Goal: Task Accomplishment & Management: Use online tool/utility

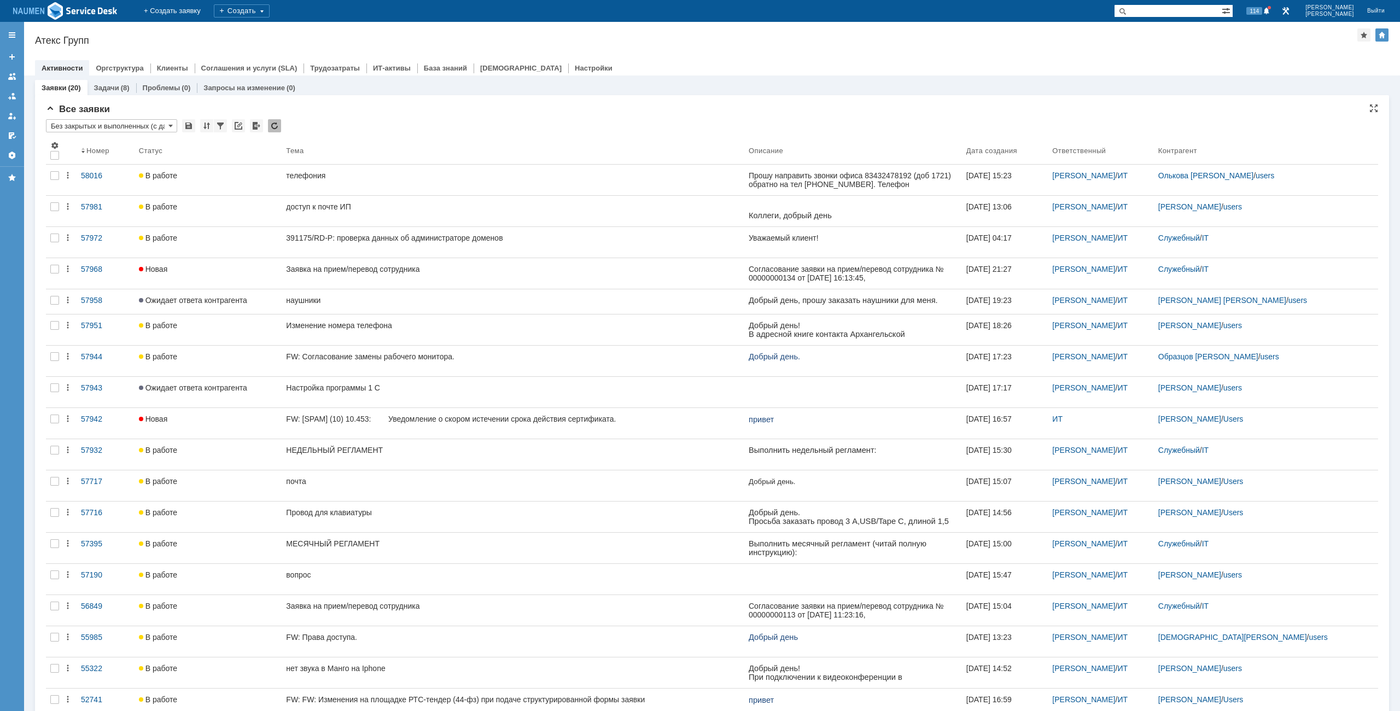
click at [933, 65] on div "Активности Оргструктура Клиенты Соглашения и услуги (SLA) Трудозатраты ИТ-актив…" at bounding box center [712, 67] width 1354 height 15
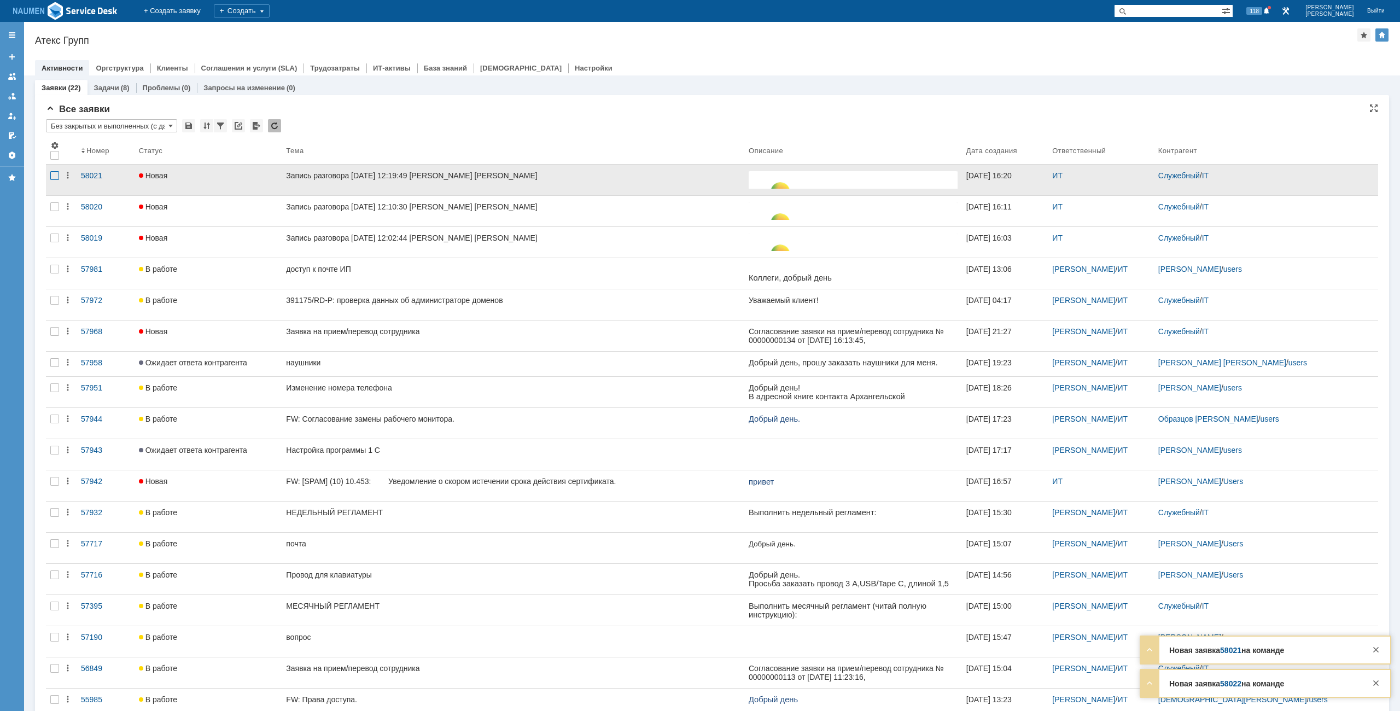
click at [57, 177] on div at bounding box center [54, 175] width 9 height 9
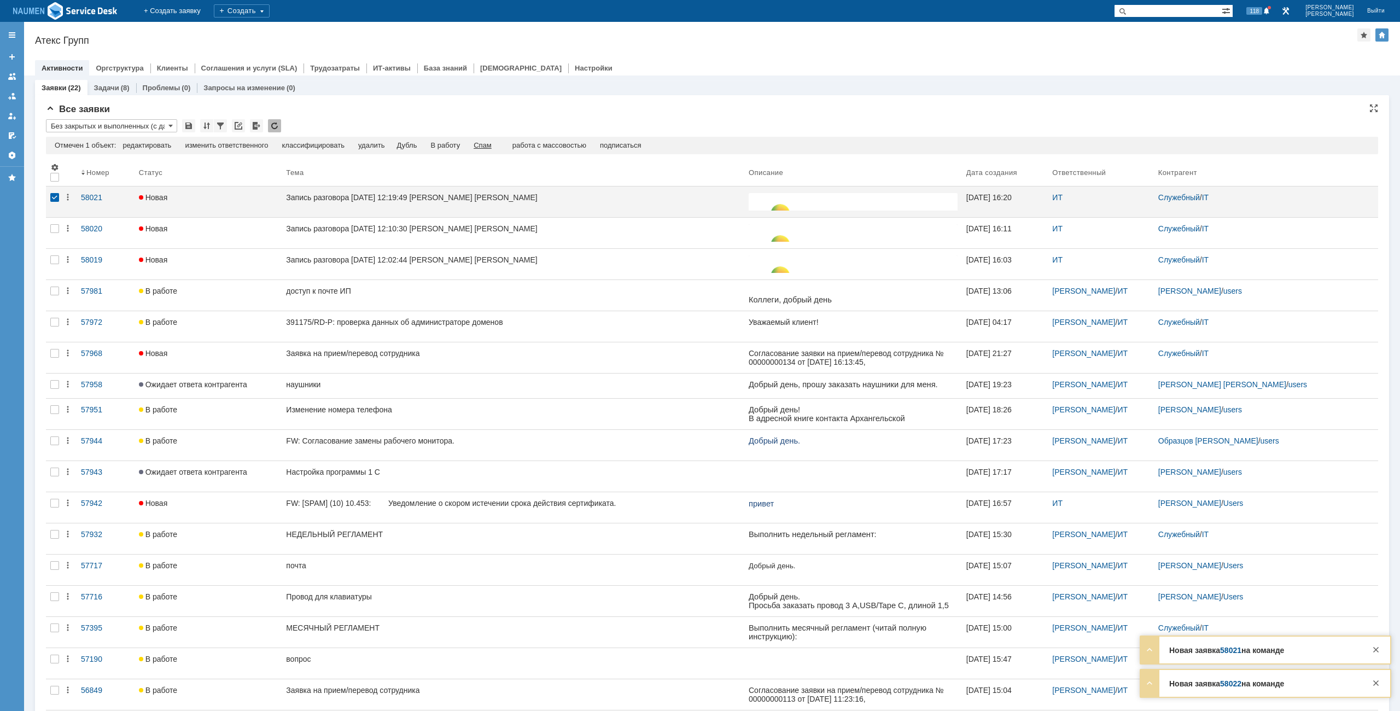
click at [491, 143] on div "Спам" at bounding box center [482, 145] width 18 height 9
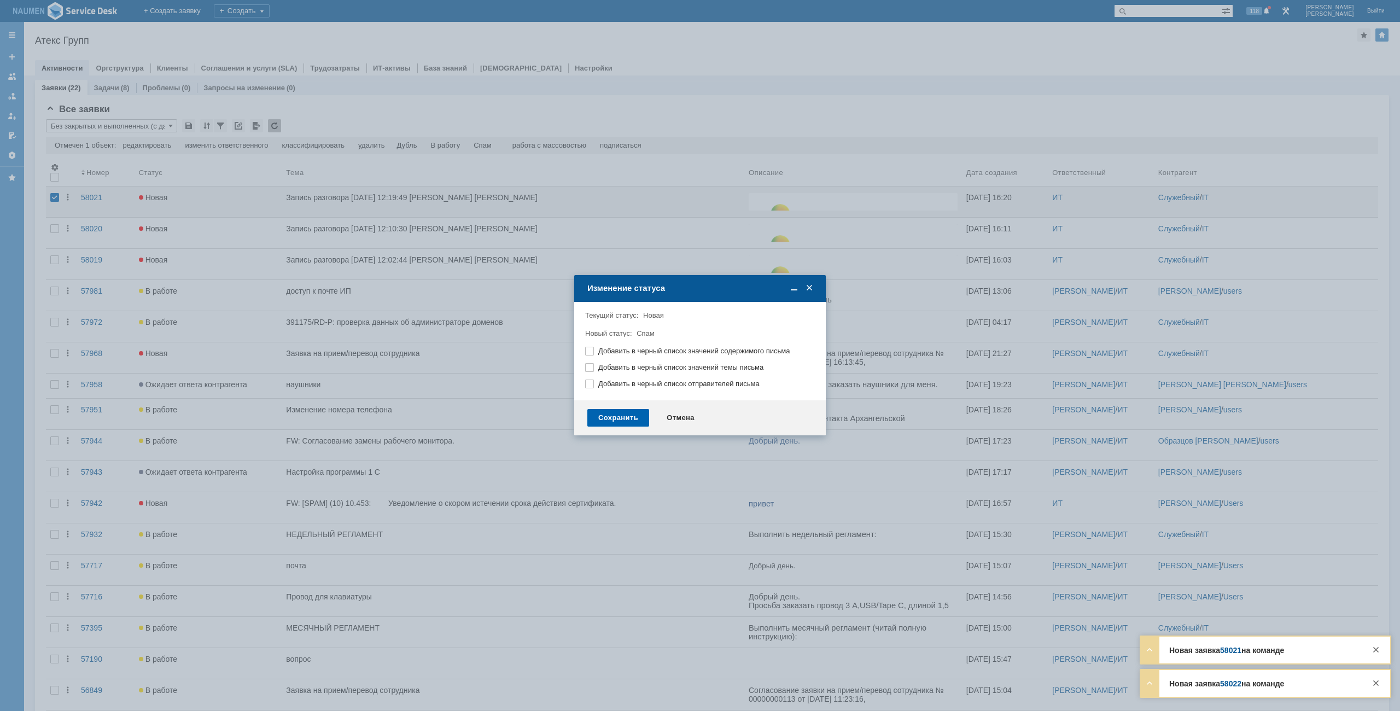
click at [629, 415] on div "Сохранить" at bounding box center [618, 417] width 62 height 17
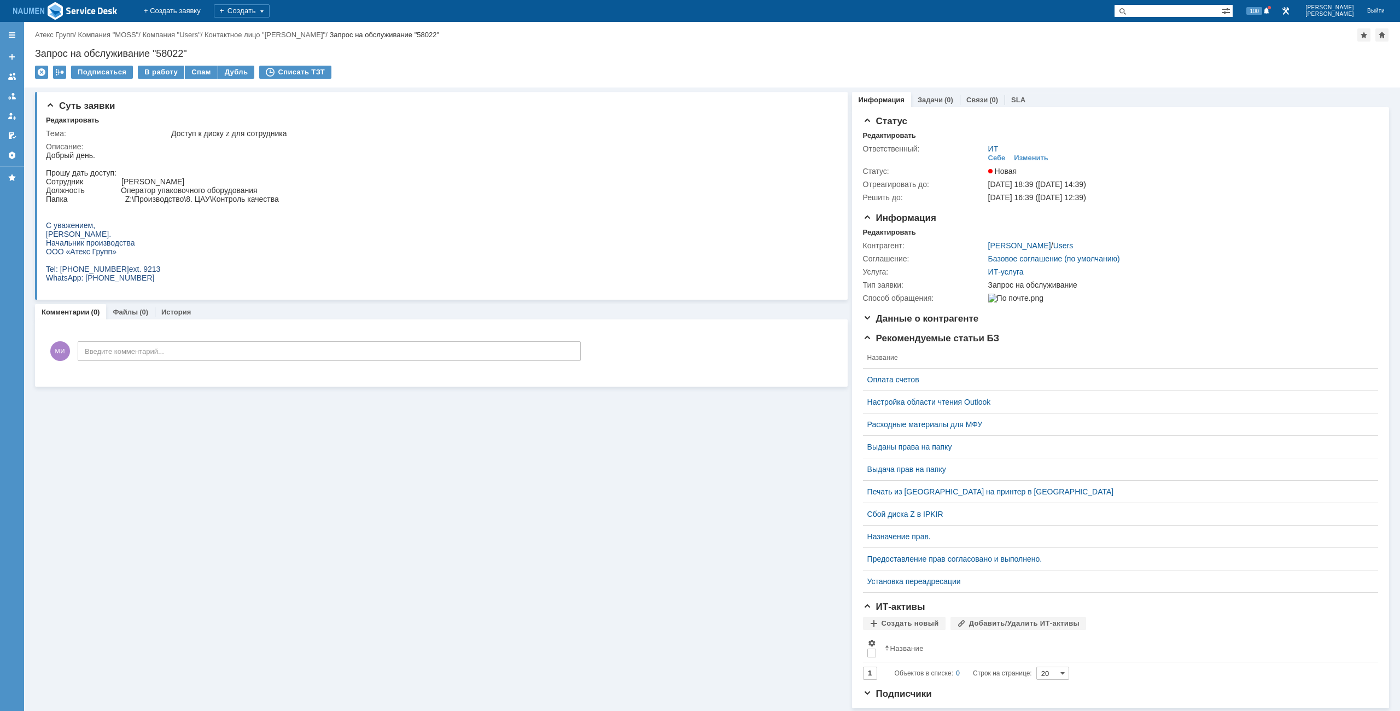
click at [813, 434] on div "Суть заявки Редактировать Тема: Доступ к диску z для сотрудника Описание: Комме…" at bounding box center [441, 397] width 812 height 620
drag, startPoint x: 47, startPoint y: 171, endPoint x: 142, endPoint y: 255, distance: 127.4
click at [142, 255] on body "Добрый день. Прошу дать доступ: Сотрудник Конюхова Оксана Валерьевна Должность …" at bounding box center [162, 216] width 233 height 131
copy body "Прошу дать доступ: Сотрудник Конюхова Оксана Валерьевна Должность Оператор упак…"
click at [346, 236] on html "Добрый день. Прошу дать доступ: Сотрудник Конюхова Оксана Валерьевна Должность …" at bounding box center [438, 216] width 784 height 131
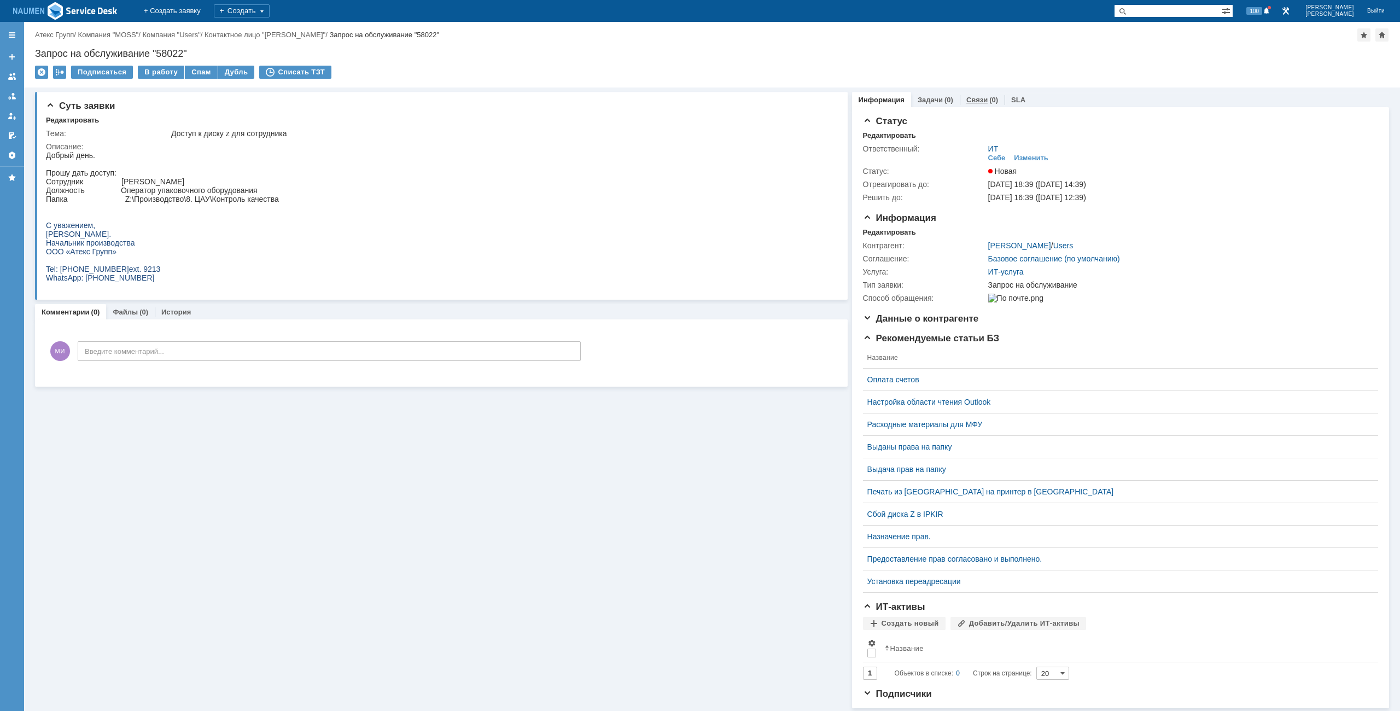
click at [974, 96] on link "Связи" at bounding box center [976, 100] width 21 height 8
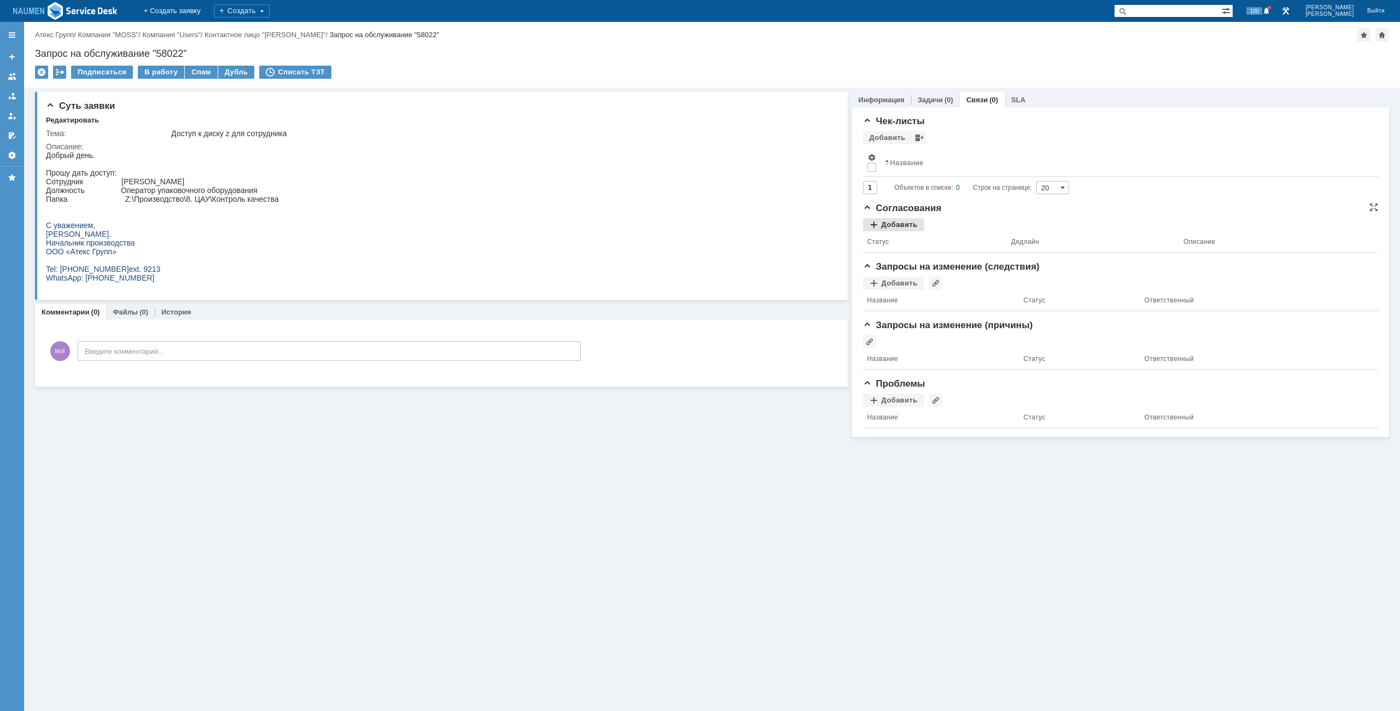
click at [892, 220] on div "Добавить" at bounding box center [893, 224] width 61 height 13
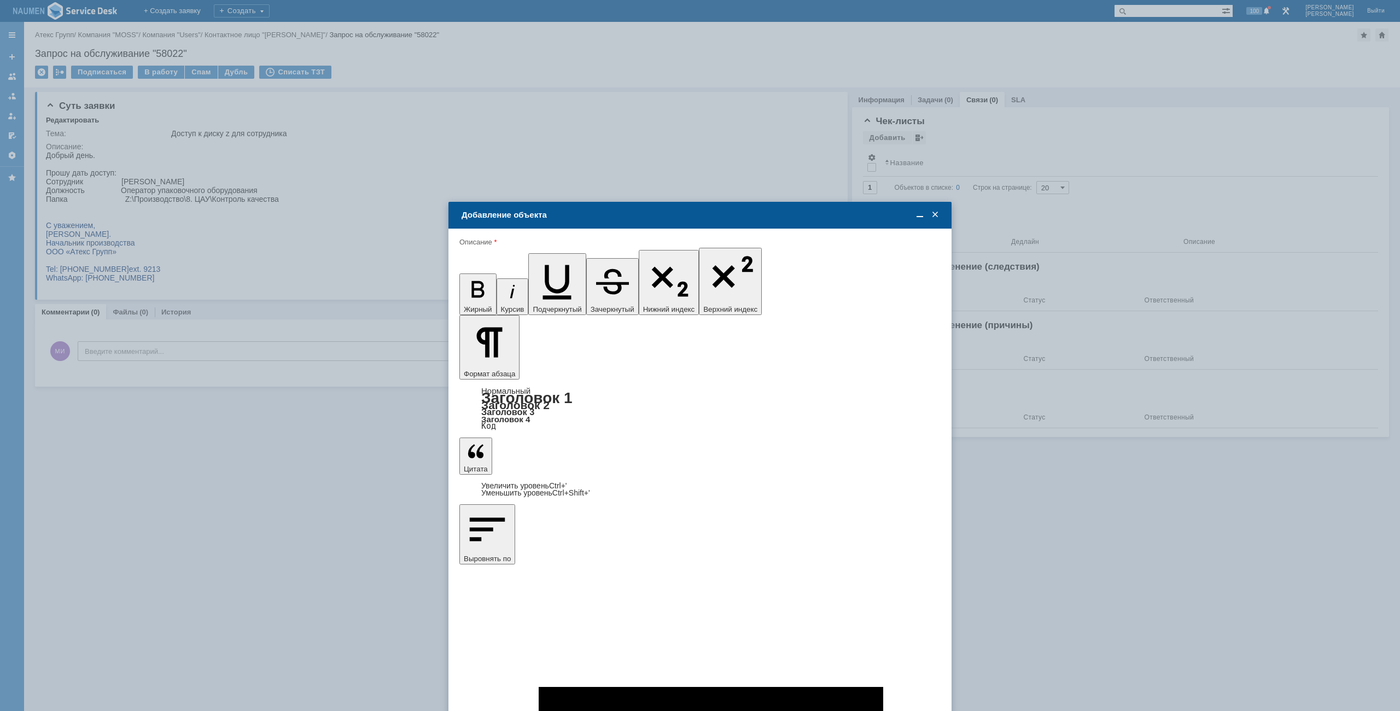
type input "Выбрано: 0 (объекты класса 'Сотрудник')"
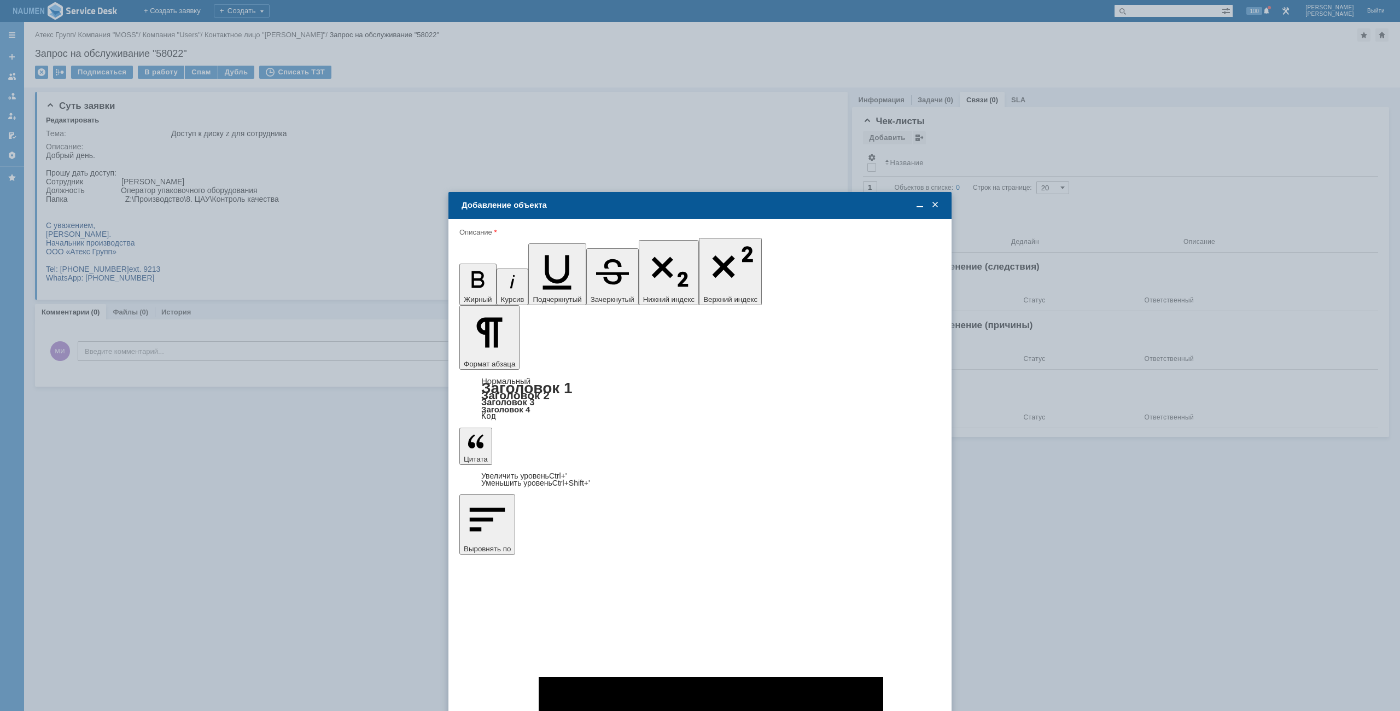
click at [551, 466] on span "[PERSON_NAME]" at bounding box center [550, 463] width 58 height 8
click at [0, 0] on input "[PERSON_NAME]" at bounding box center [0, 0] width 0 height 0
type input "Выбрано: 1 (объекты класса 'Сотрудник')"
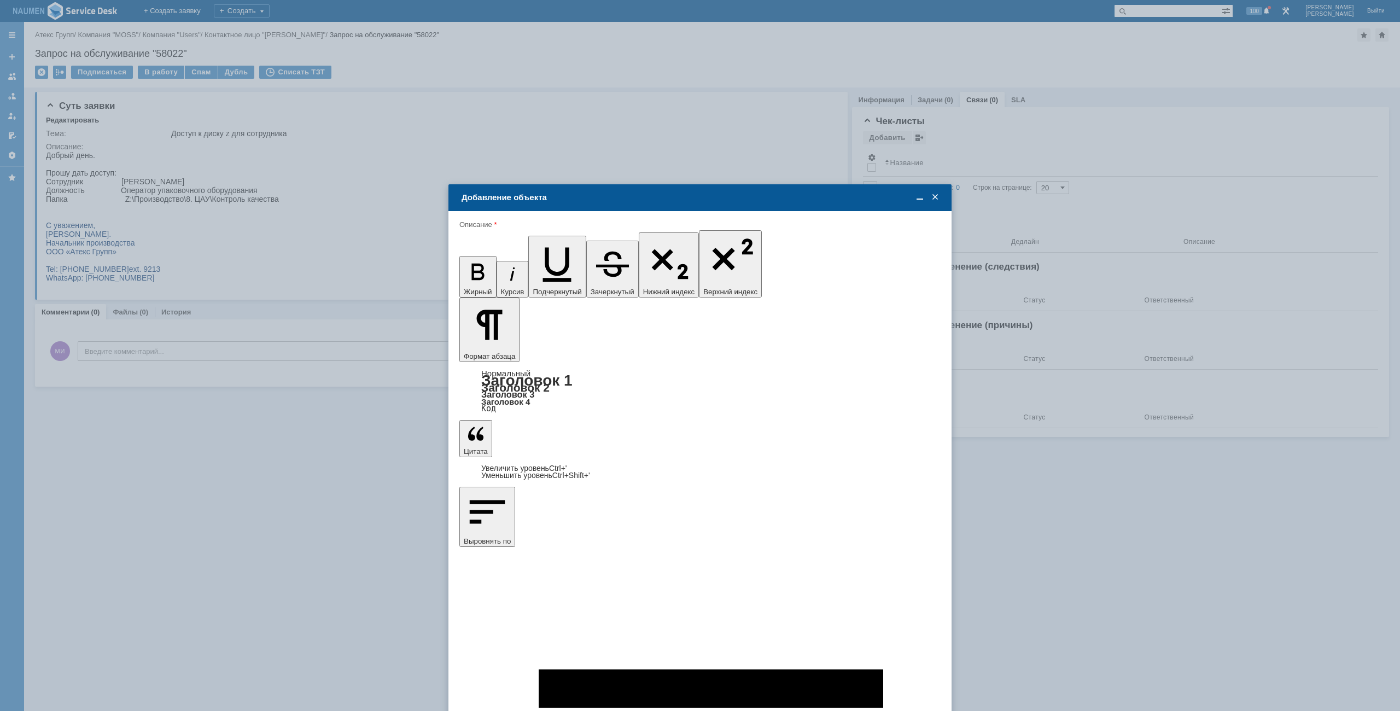
type input "8"
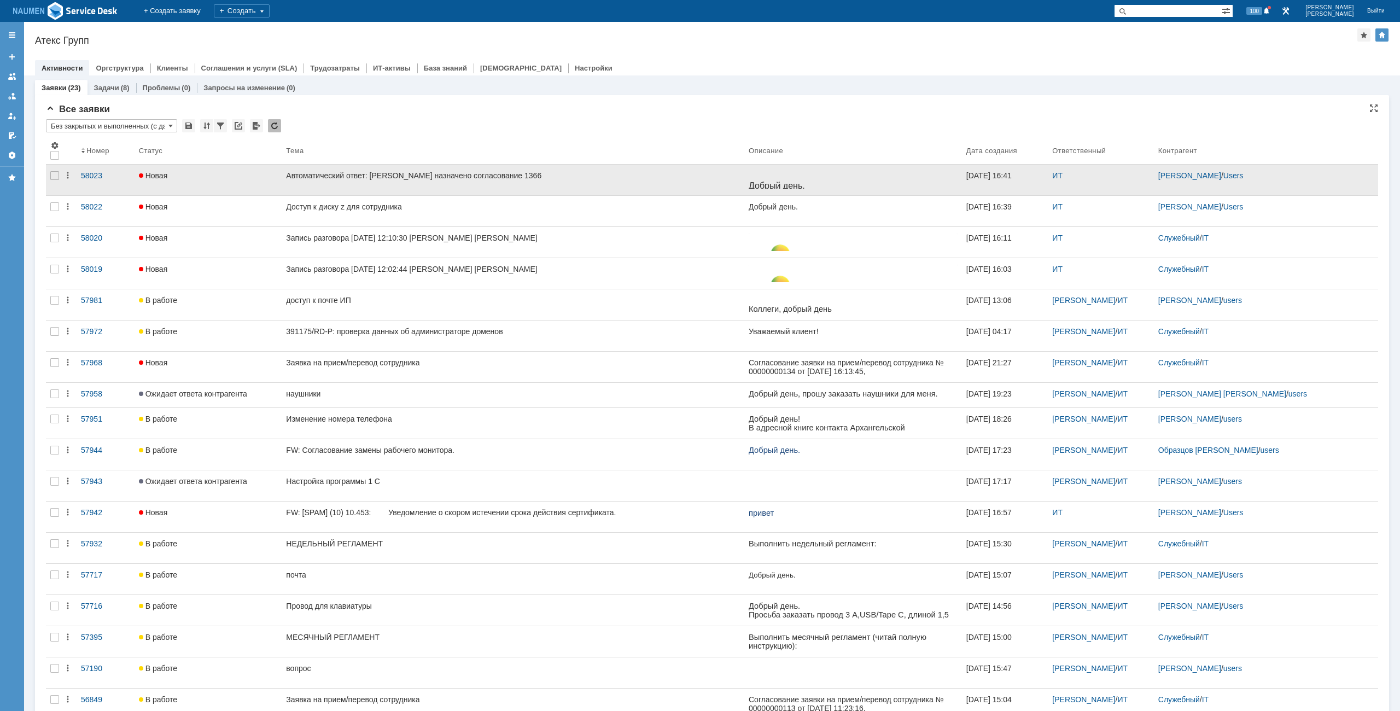
click at [48, 177] on div at bounding box center [54, 180] width 17 height 31
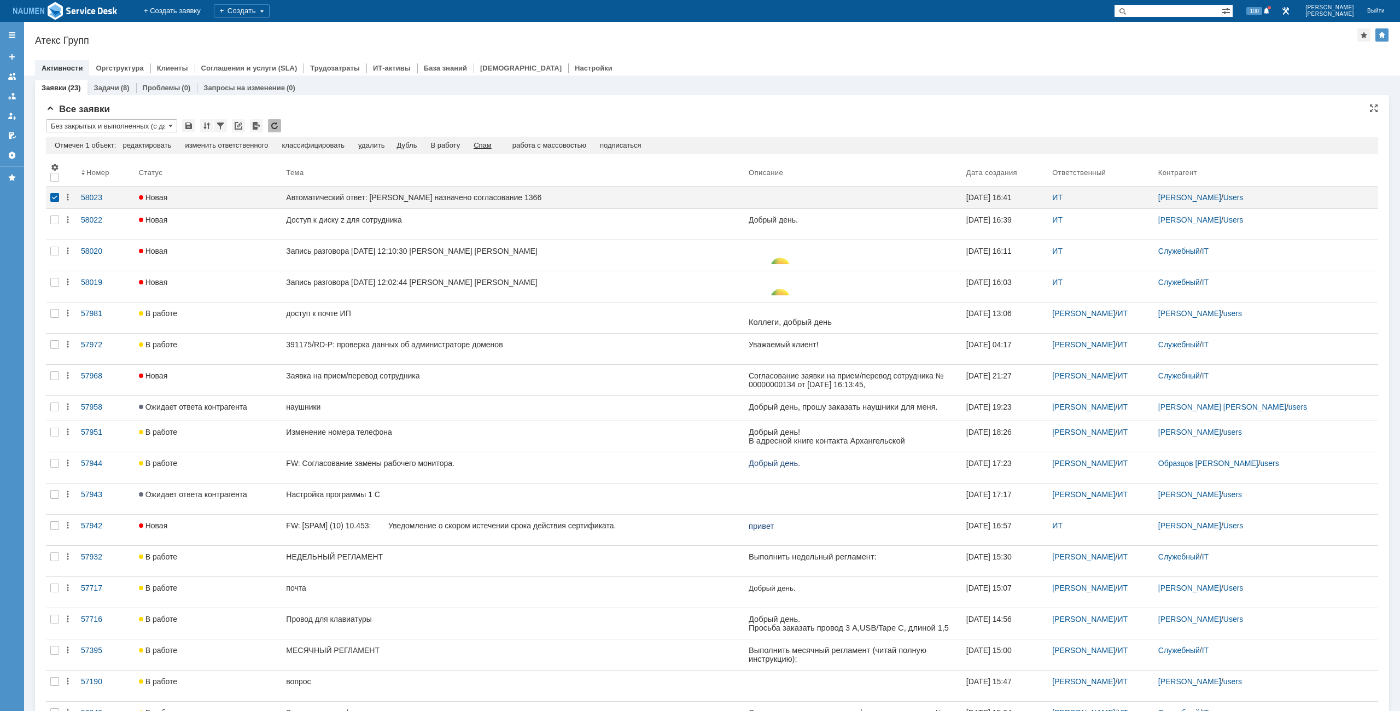
click at [491, 148] on div "Спам" at bounding box center [482, 145] width 18 height 9
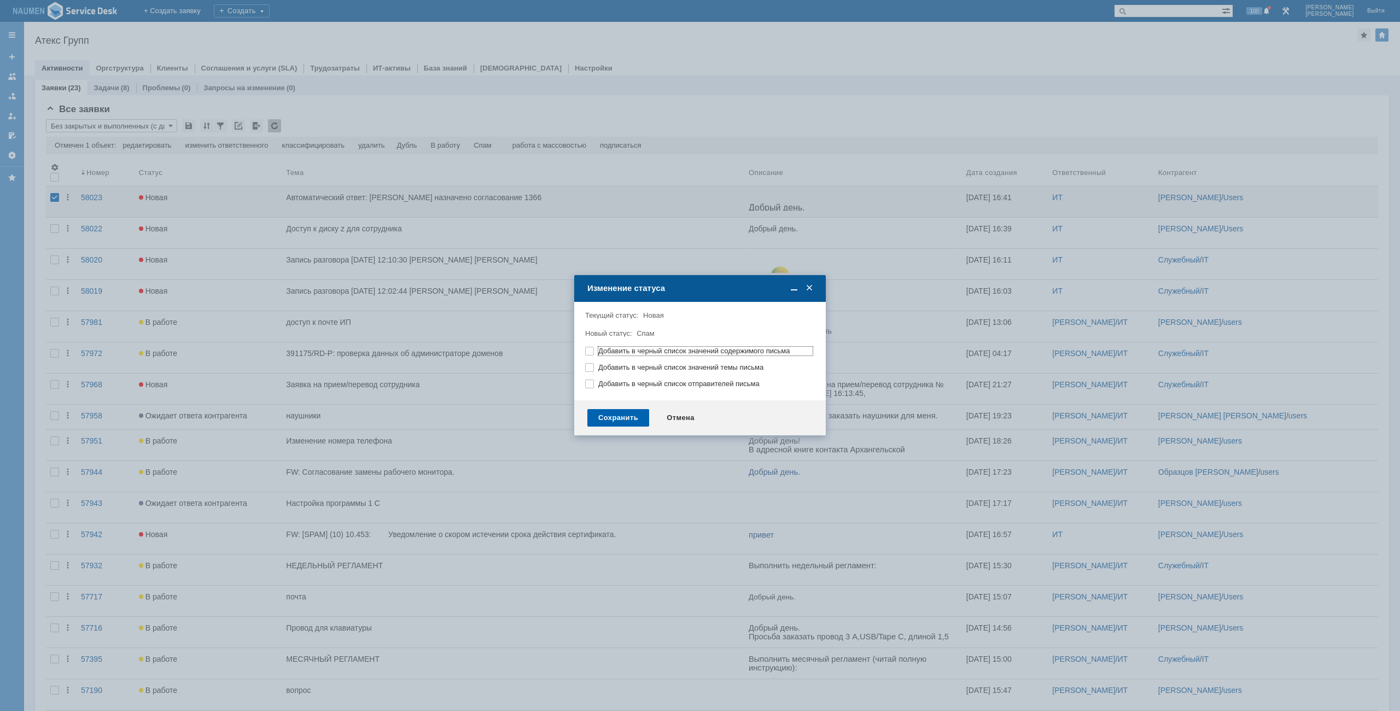
click at [633, 418] on div "Сохранить" at bounding box center [618, 417] width 62 height 17
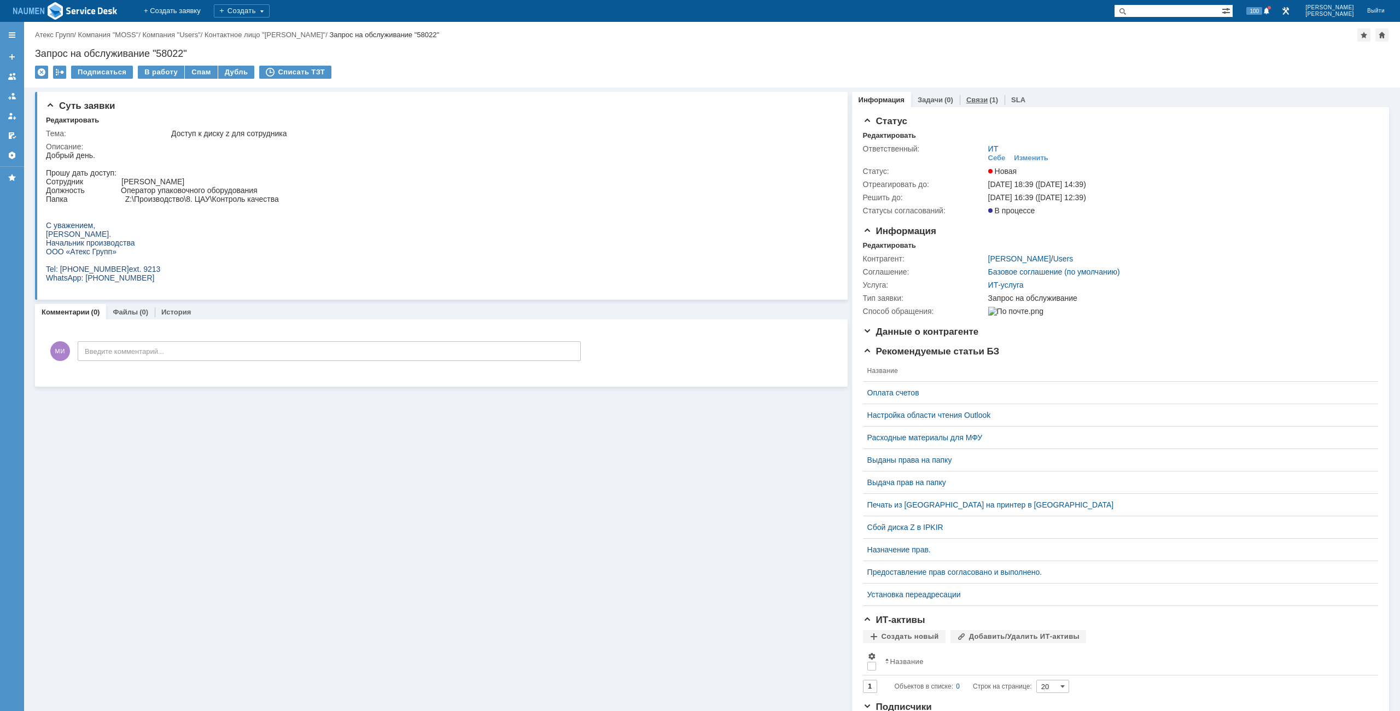
click at [970, 97] on link "Связи" at bounding box center [976, 100] width 21 height 8
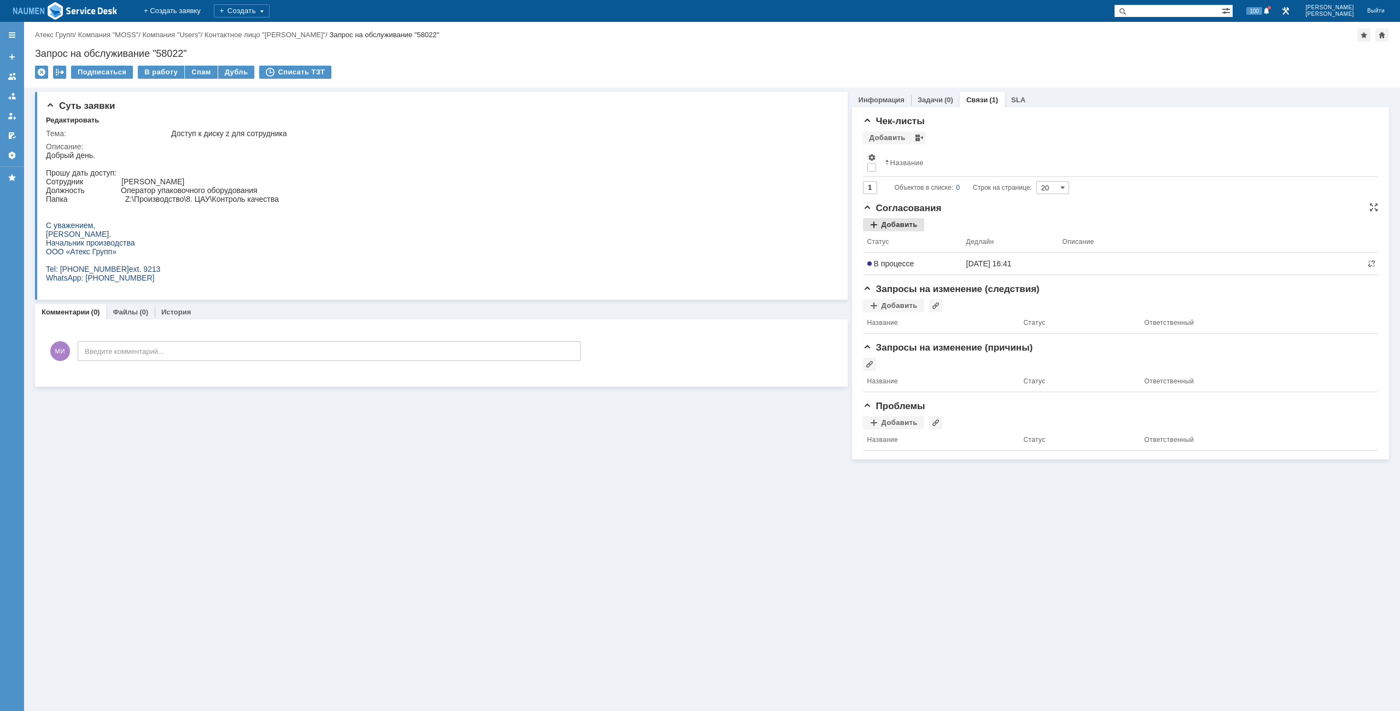
click at [903, 220] on div "Добавить" at bounding box center [893, 224] width 61 height 13
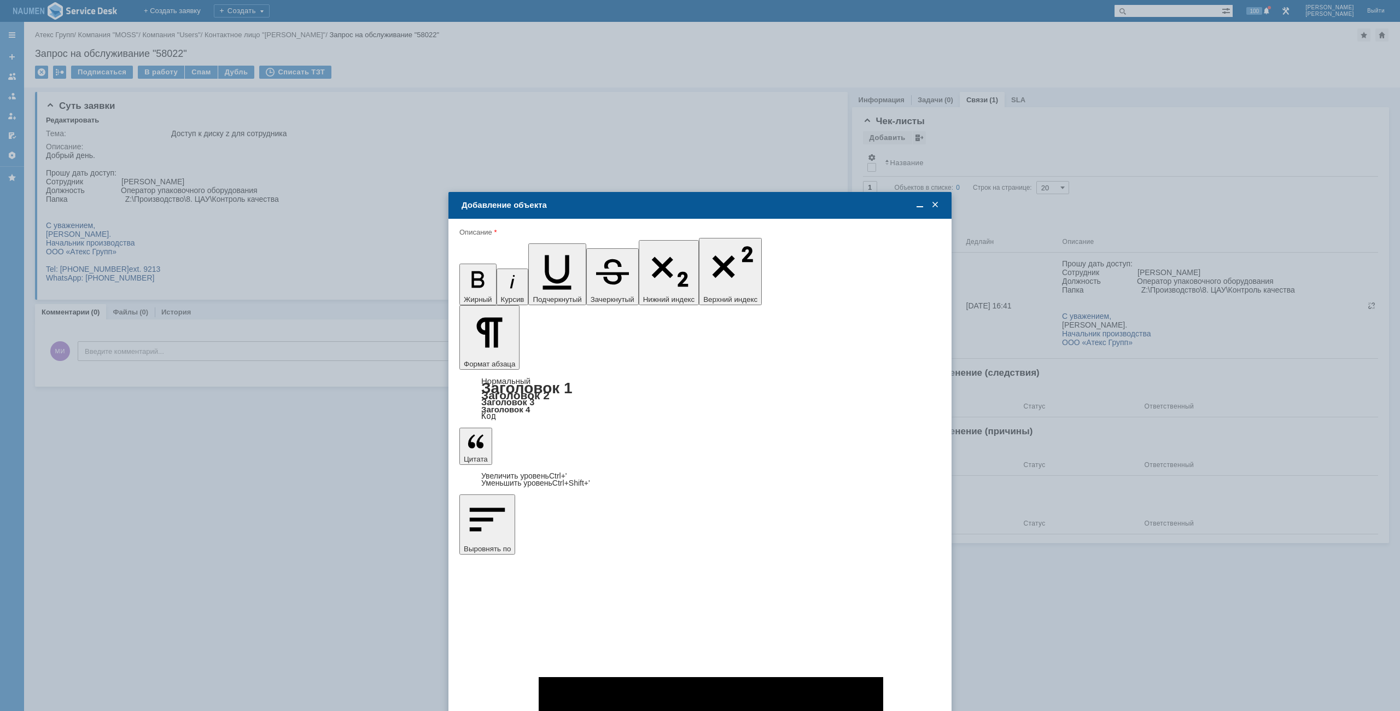
click at [561, 536] on span "[PERSON_NAME]" at bounding box center [550, 535] width 58 height 8
click at [0, 0] on input "[PERSON_NAME]" at bounding box center [0, 0] width 0 height 0
type input "Выбрано: 1 (объекты класса 'Сотрудник')"
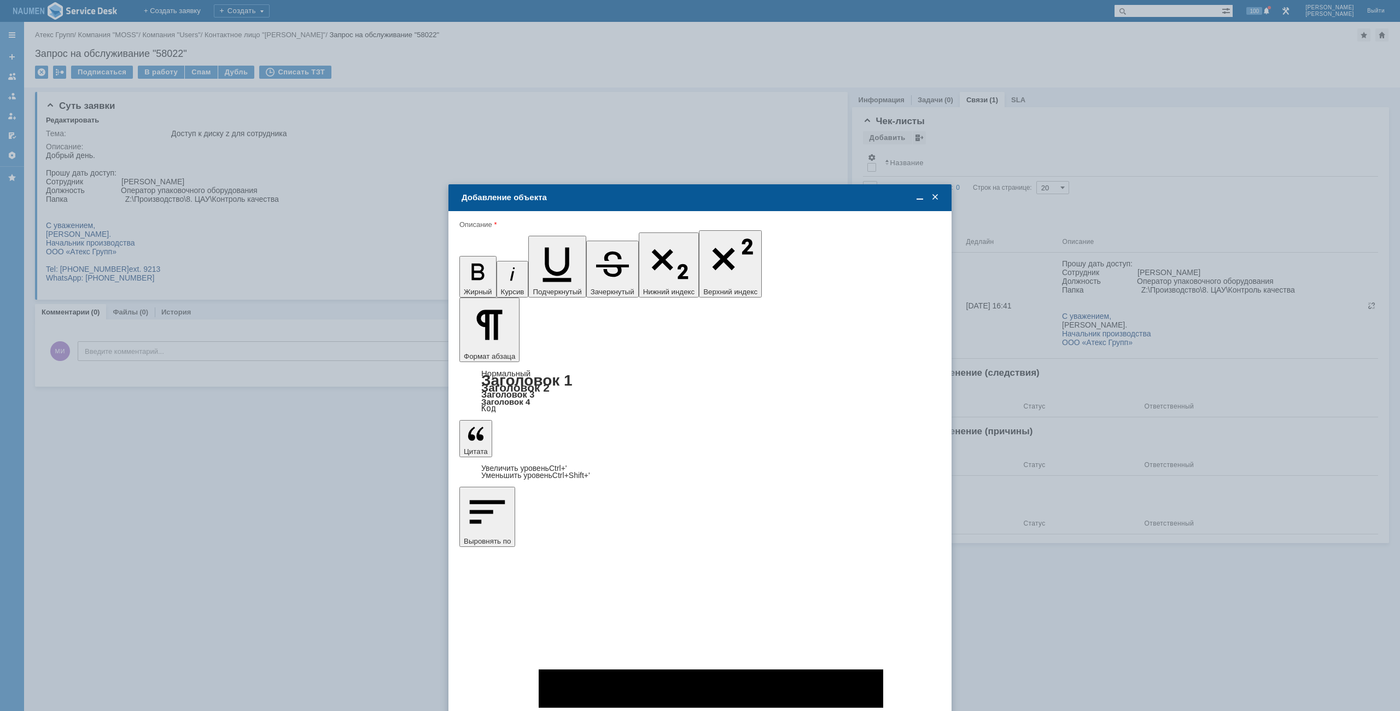
type input "8"
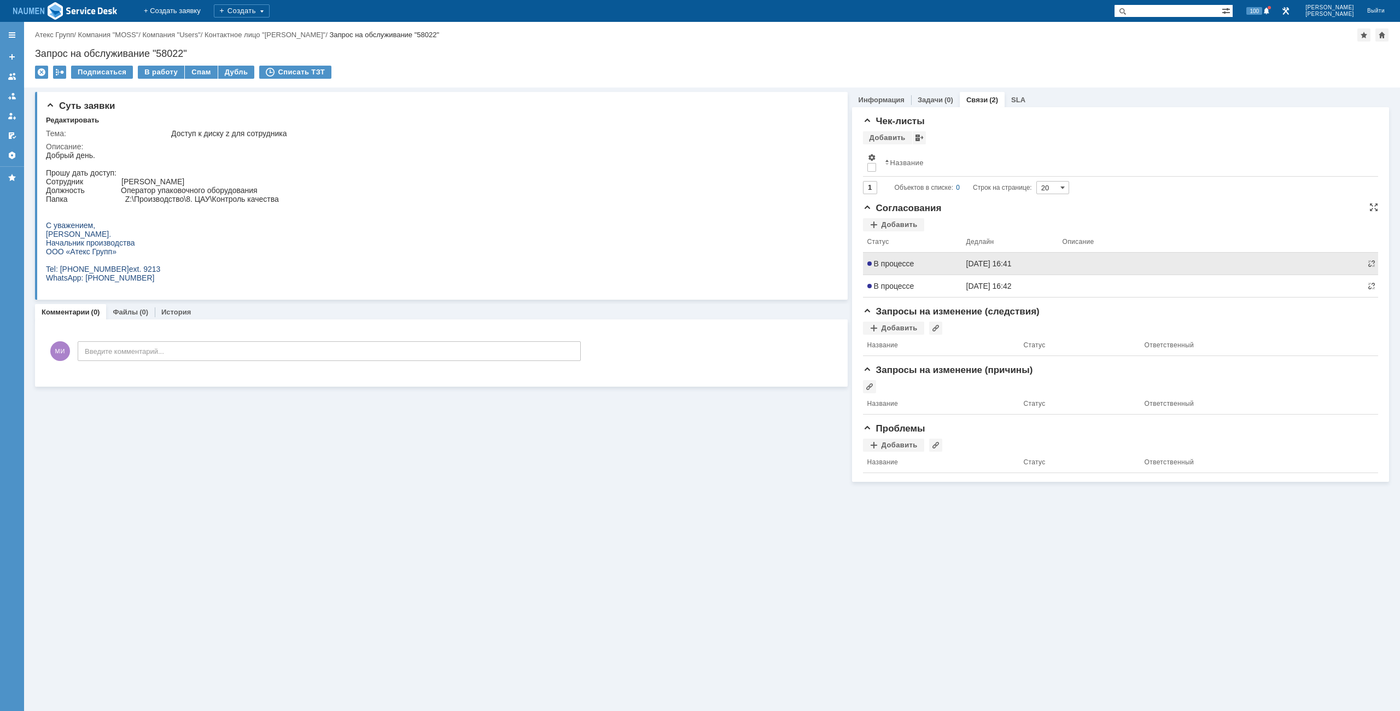
click at [1010, 264] on td "[DATE] 16:41" at bounding box center [1010, 264] width 96 height 22
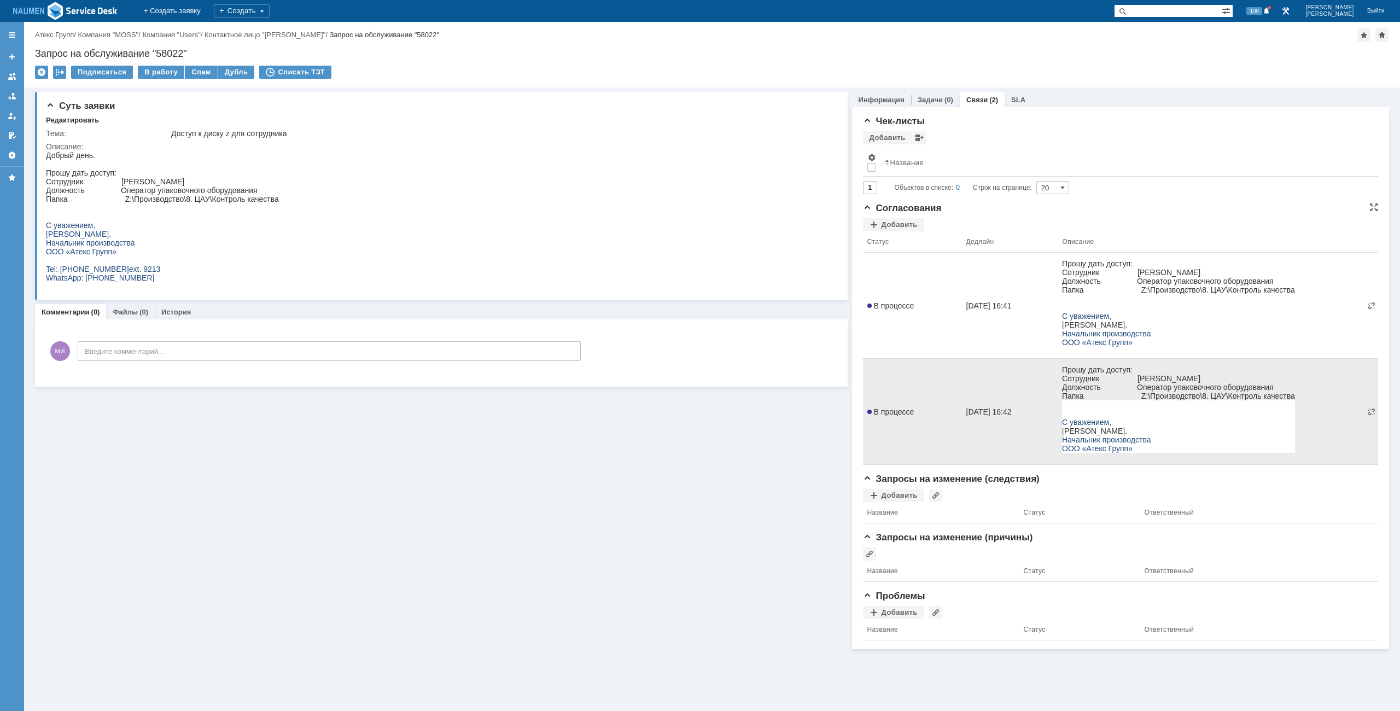
drag, startPoint x: 1191, startPoint y: 376, endPoint x: 2113, endPoint y: 765, distance: 1001.2
click at [1191, 376] on p "Прошу дать доступ: Сотрудник Конюхова Оксана Валерьевна" at bounding box center [1178, 373] width 233 height 17
click at [906, 413] on span "В процессе" at bounding box center [890, 411] width 47 height 9
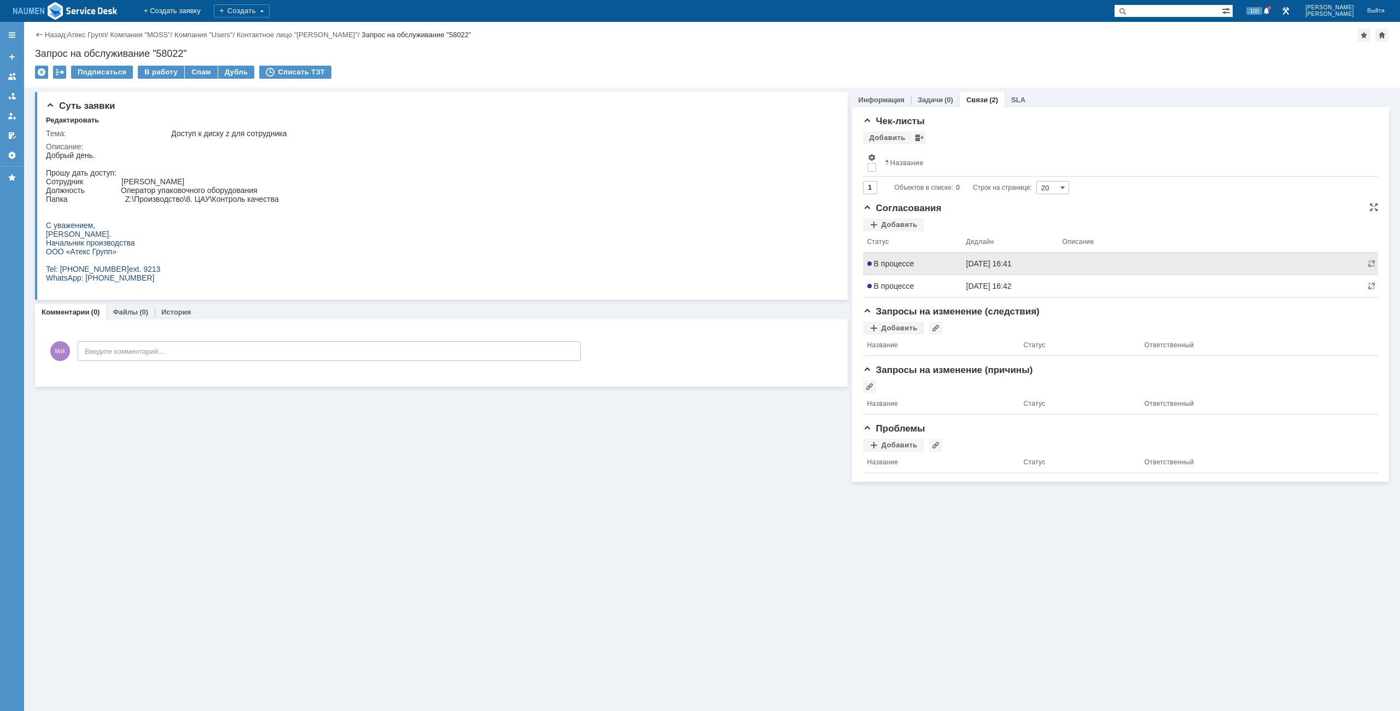
click at [901, 264] on span "В процессе" at bounding box center [890, 263] width 47 height 9
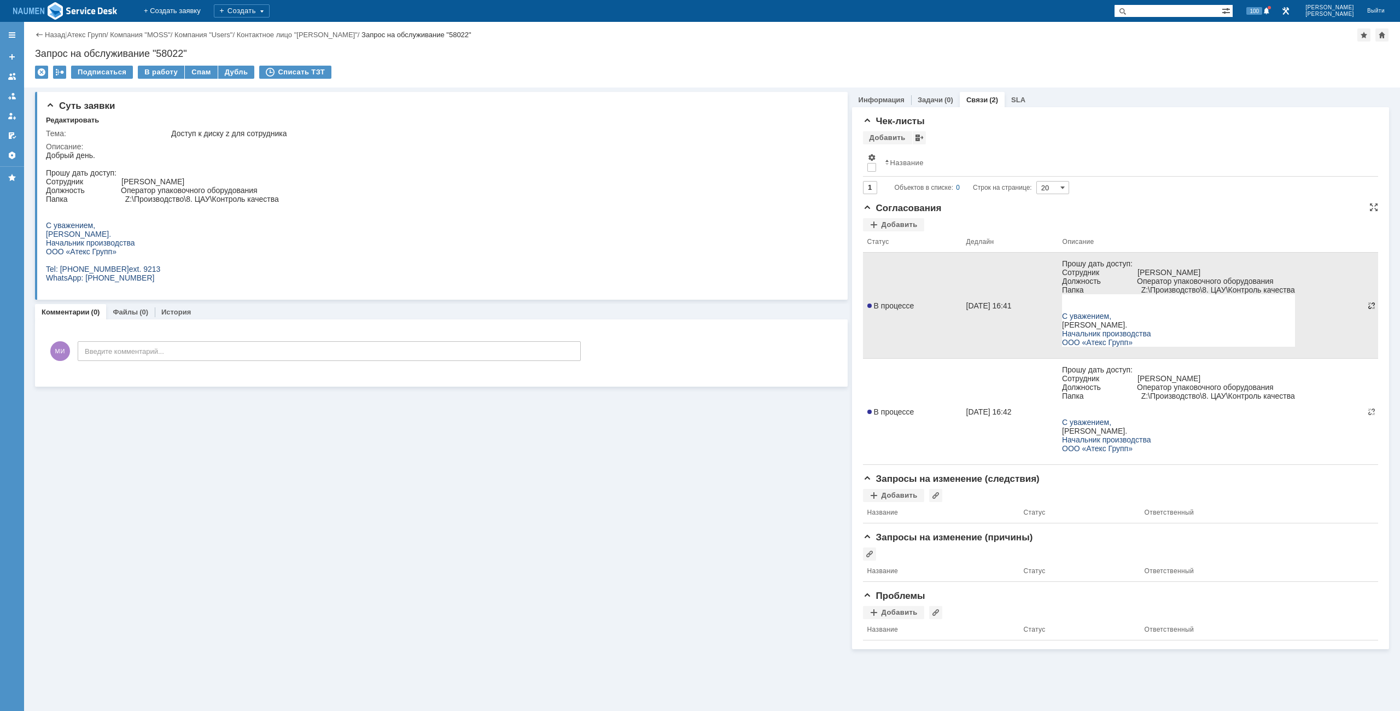
click at [1371, 264] on td at bounding box center [1371, 306] width 13 height 106
click at [1369, 307] on span at bounding box center [1371, 305] width 9 height 9
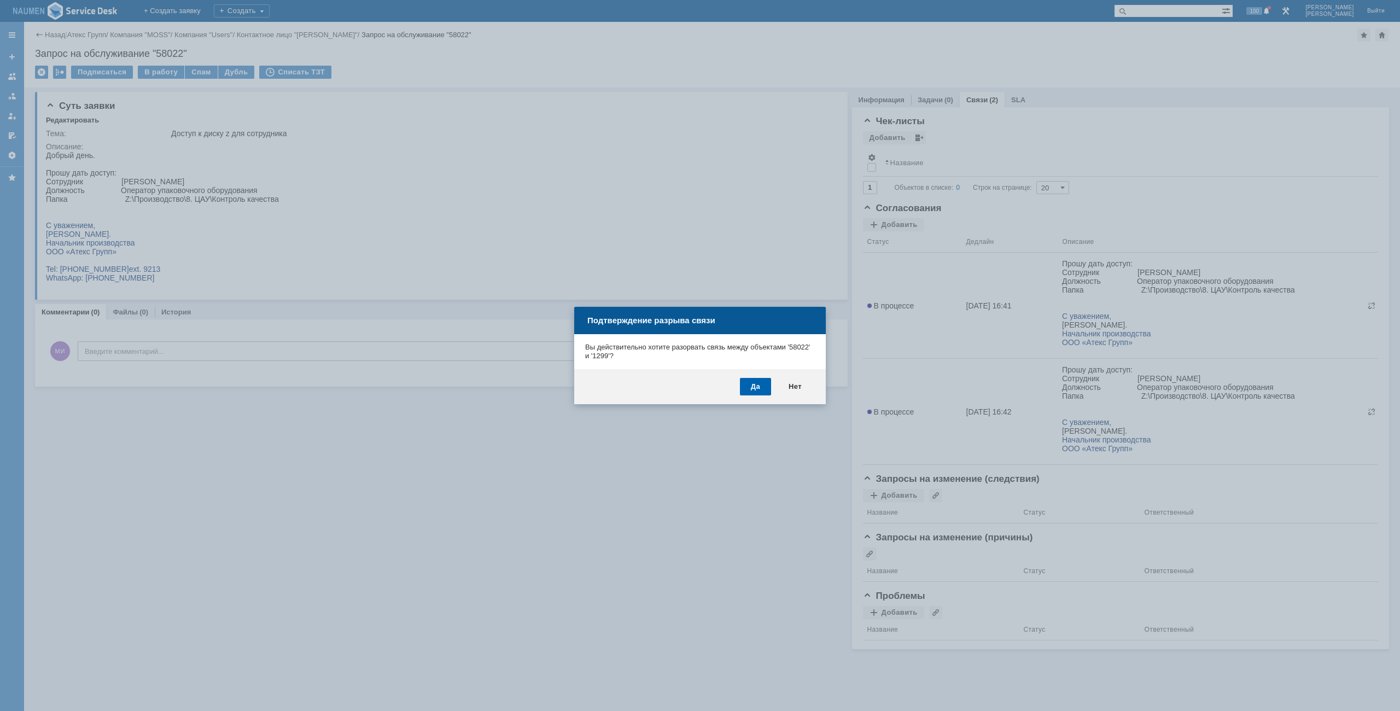
click at [769, 388] on div "Да" at bounding box center [755, 386] width 31 height 17
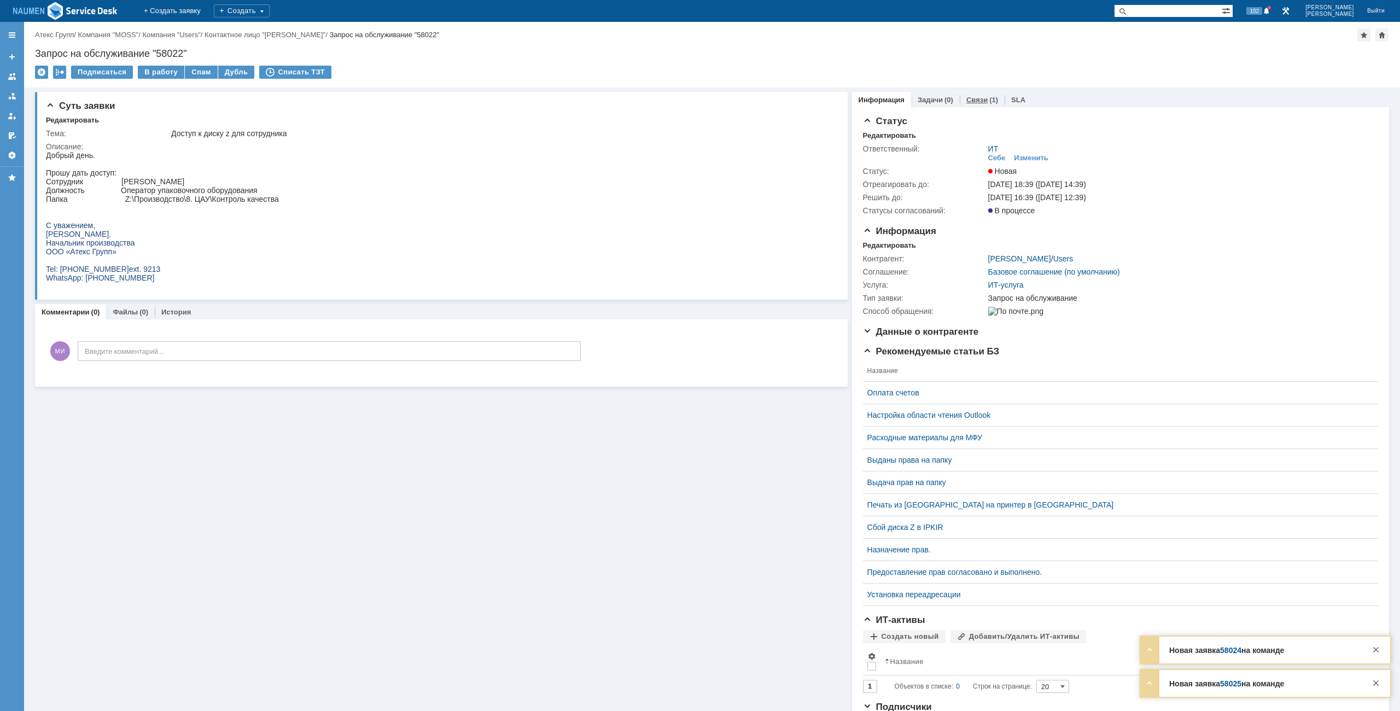
click at [967, 103] on link "Связи" at bounding box center [976, 100] width 21 height 8
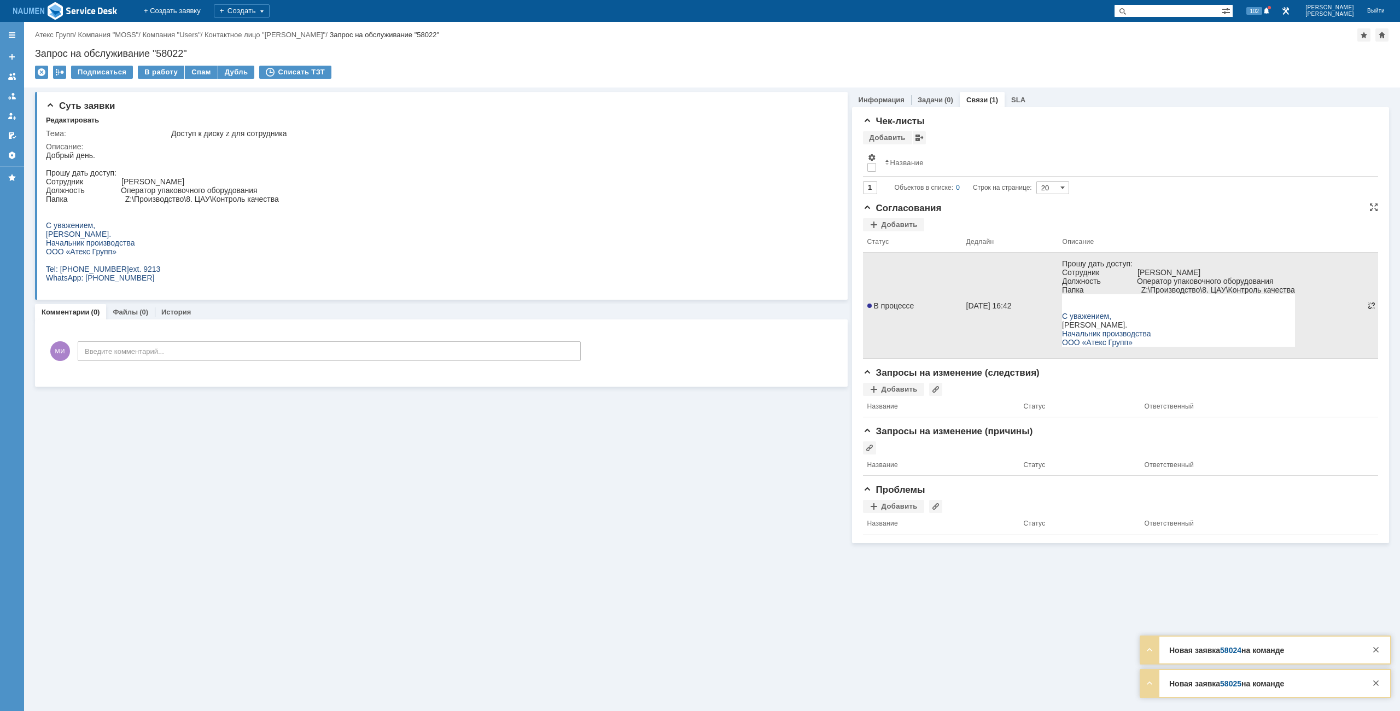
click at [1372, 307] on span at bounding box center [1371, 305] width 9 height 9
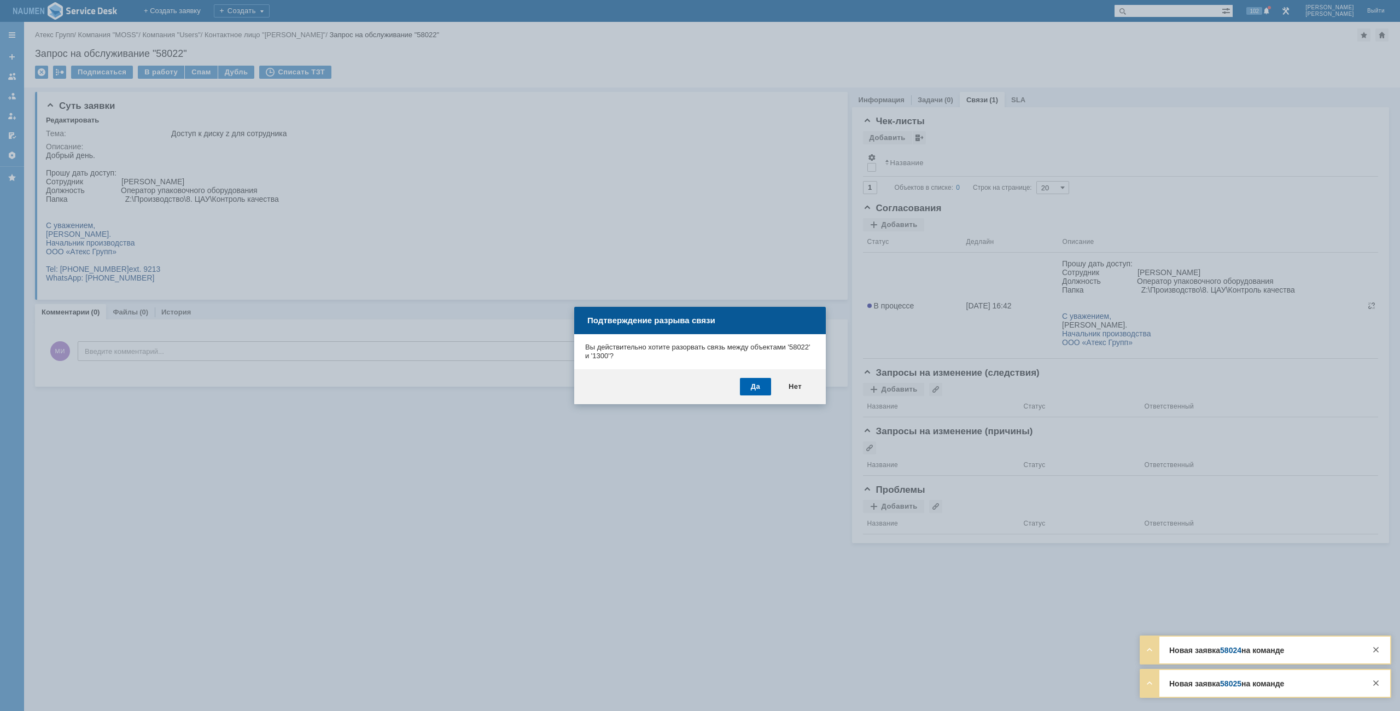
click at [770, 381] on div "Да" at bounding box center [755, 386] width 31 height 17
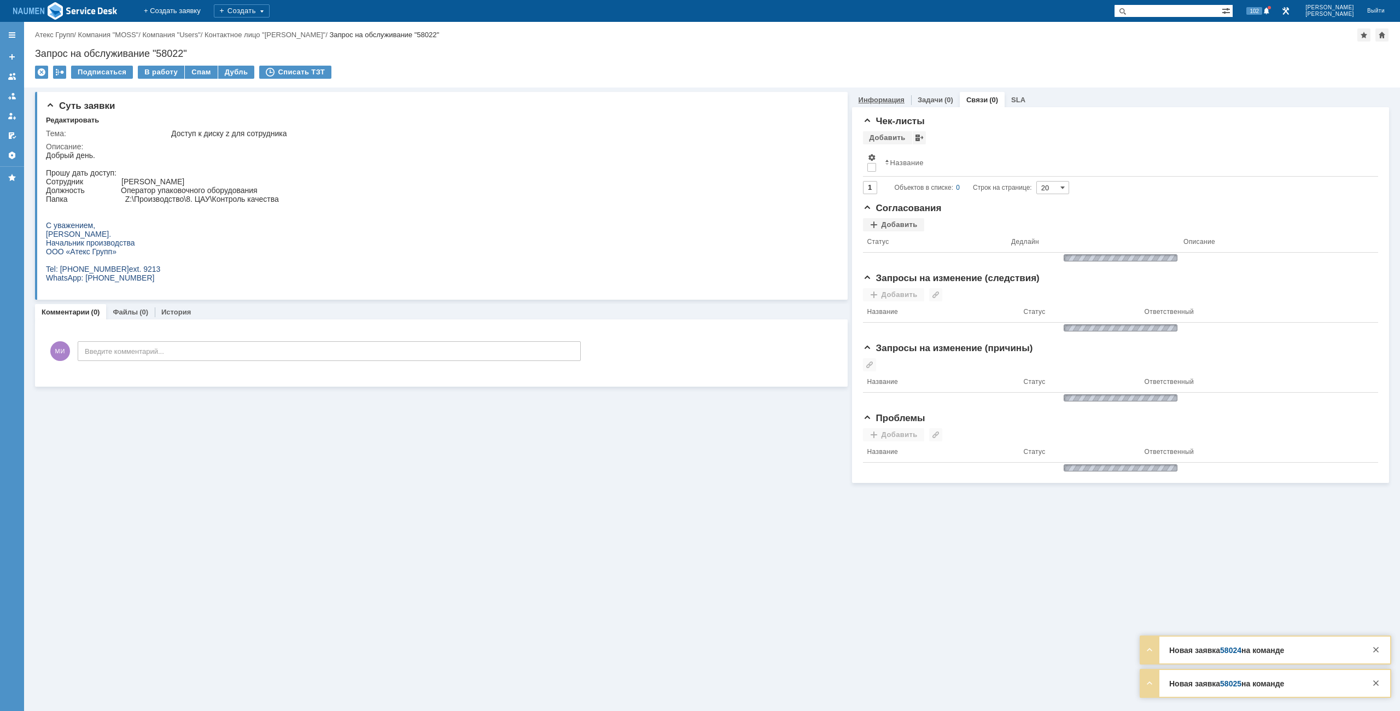
click at [887, 102] on link "Информация" at bounding box center [881, 100] width 46 height 8
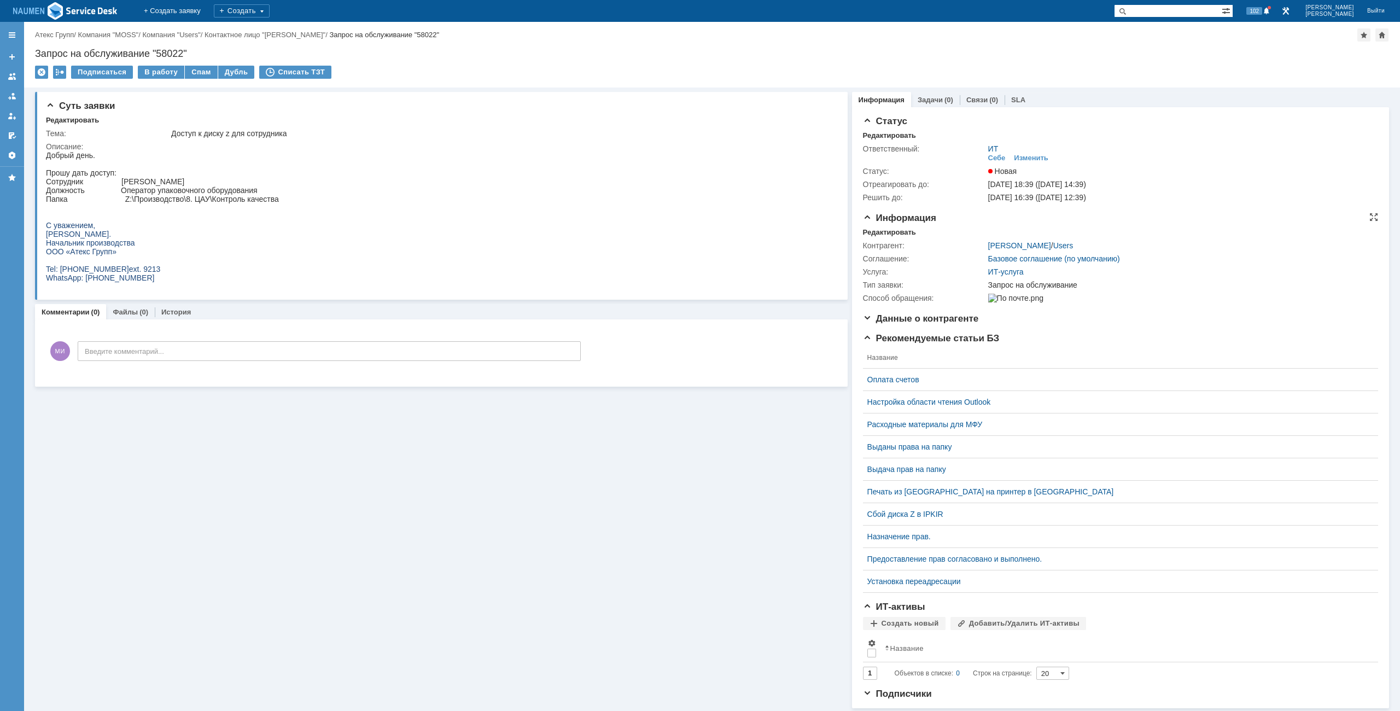
click at [877, 238] on div "Контрагент: [PERSON_NAME] / Users Соглашение: Базовое соглашение (по умолчанию)…" at bounding box center [1120, 271] width 515 height 68
click at [880, 234] on div "Редактировать" at bounding box center [889, 232] width 53 height 9
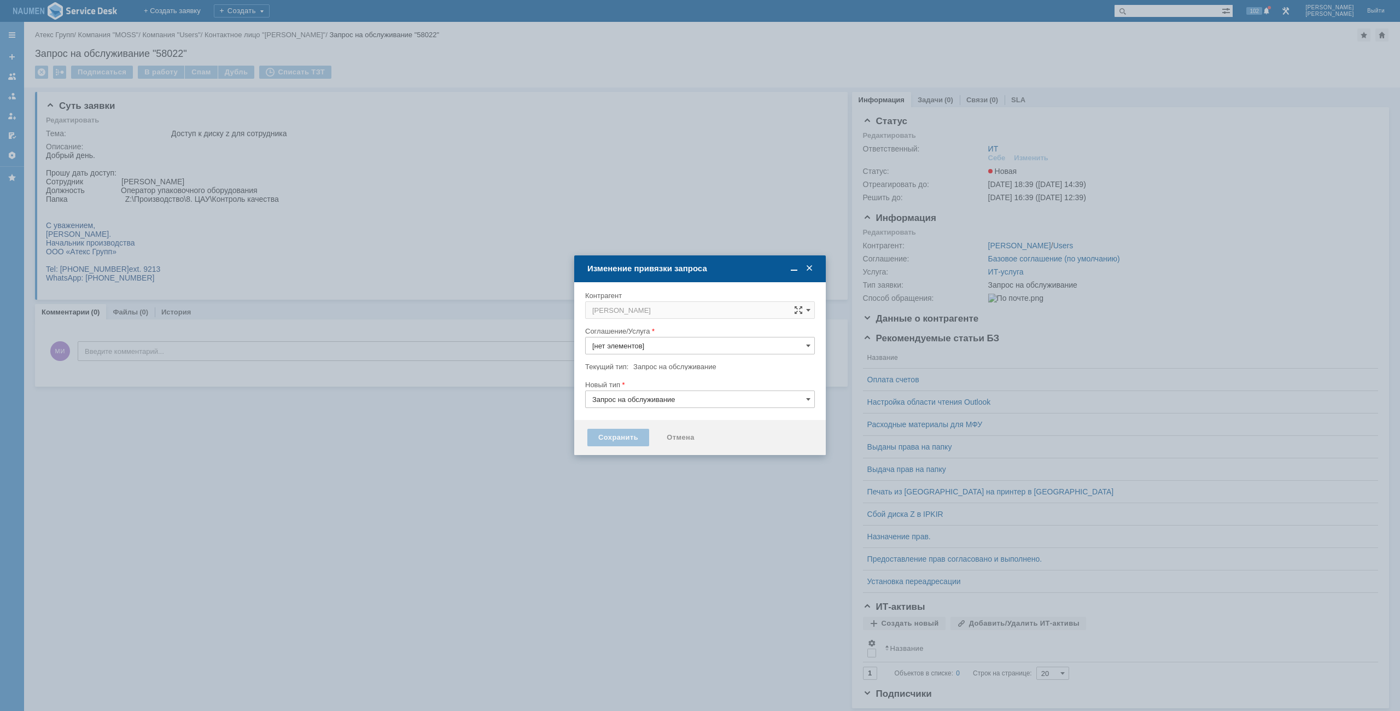
type input "ИТ-услуга"
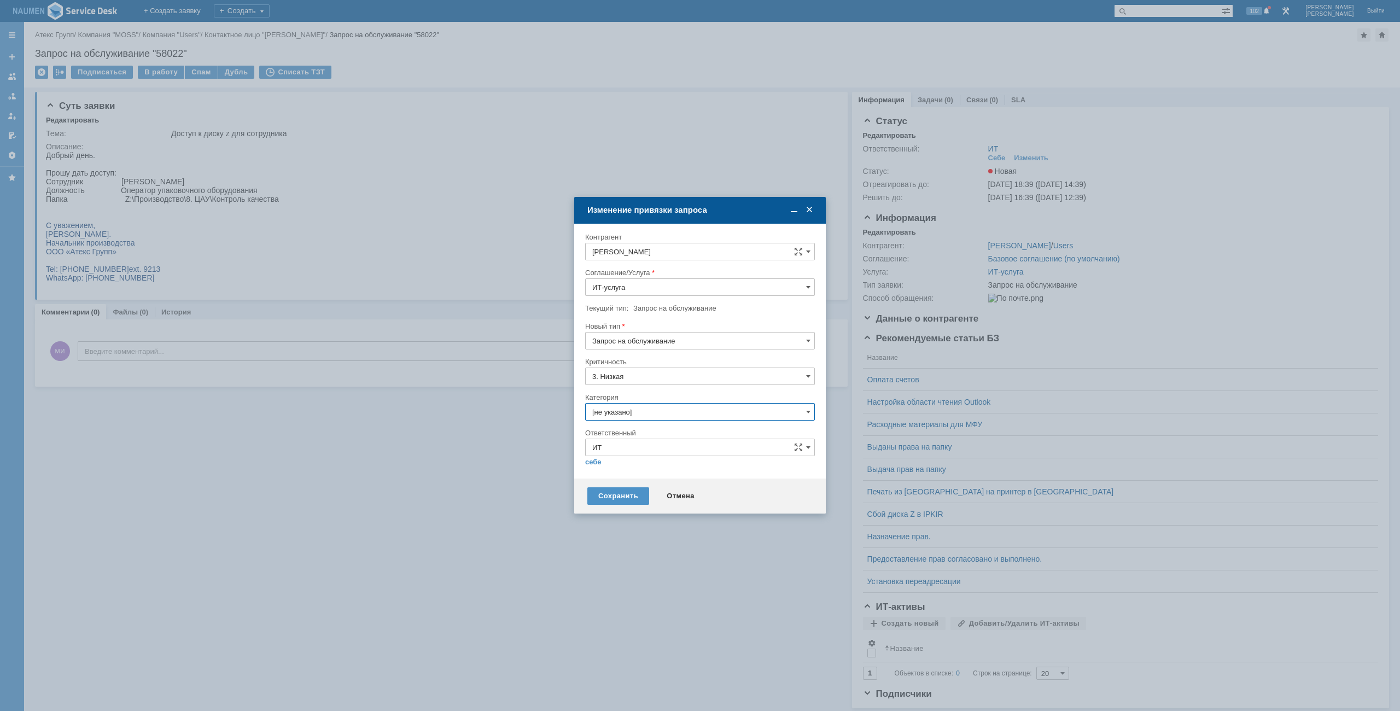
click at [643, 411] on input "[не указано]" at bounding box center [700, 411] width 230 height 17
click at [664, 468] on div "Назначение доступа (файловые ресурсы)" at bounding box center [699, 473] width 229 height 17
type input "Назначение доступа (файловые ресурсы)"
click at [596, 463] on link "себе" at bounding box center [593, 462] width 16 height 9
type input "[PERSON_NAME]"
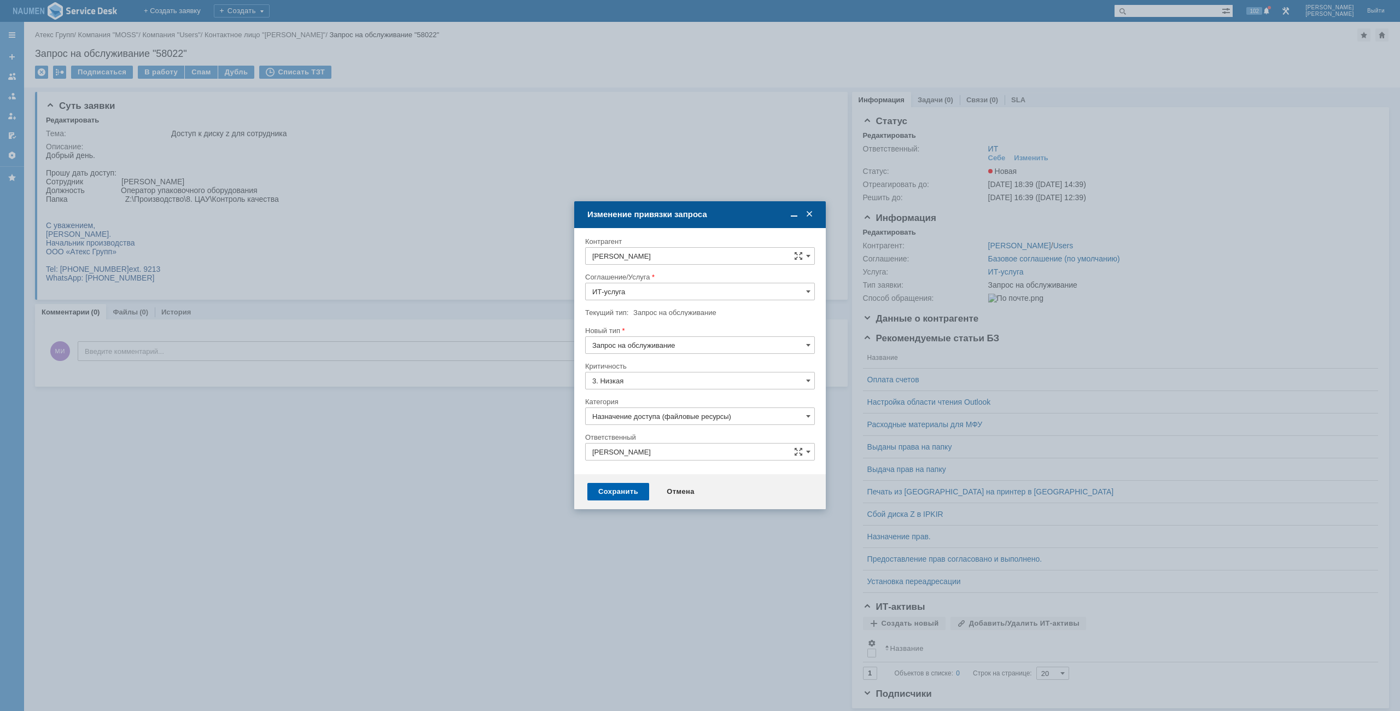
click at [614, 488] on div "Сохранить" at bounding box center [618, 491] width 62 height 17
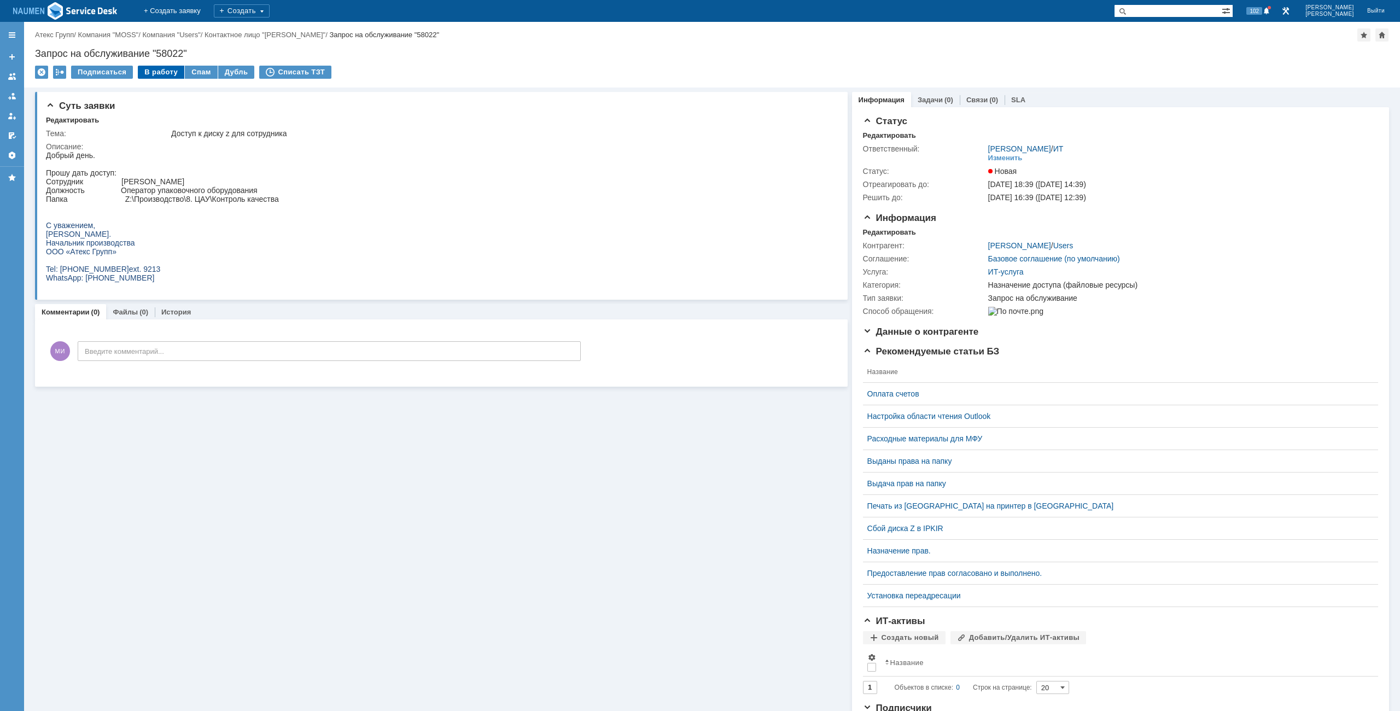
click at [143, 66] on div "В работу" at bounding box center [161, 72] width 46 height 13
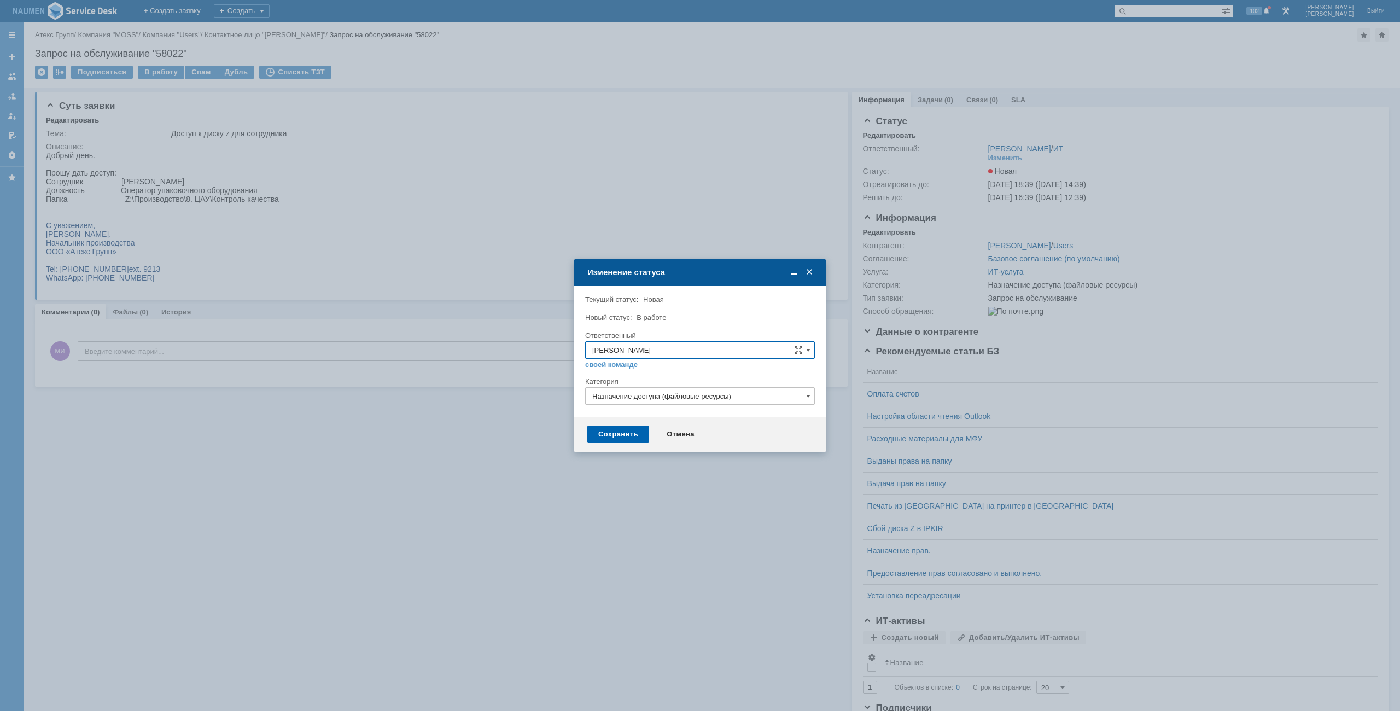
click div "Сохранить"
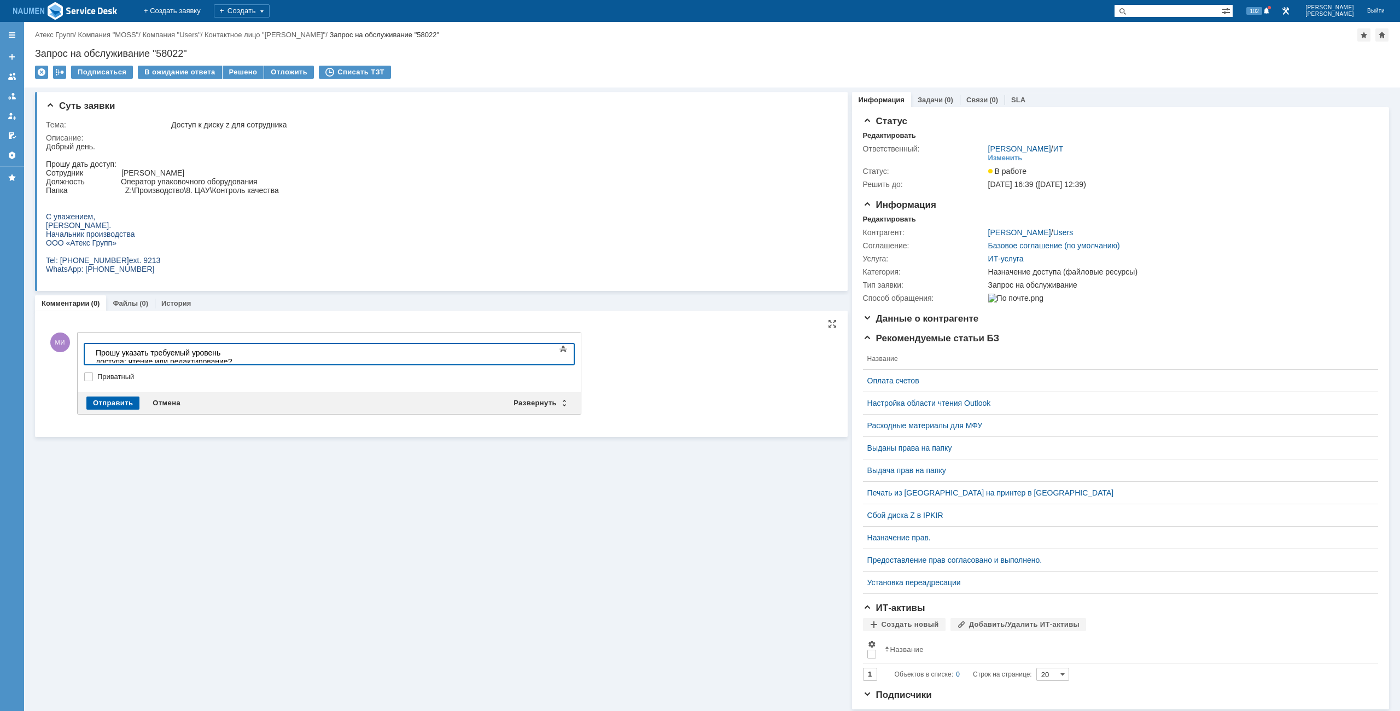
click div "Отправить"
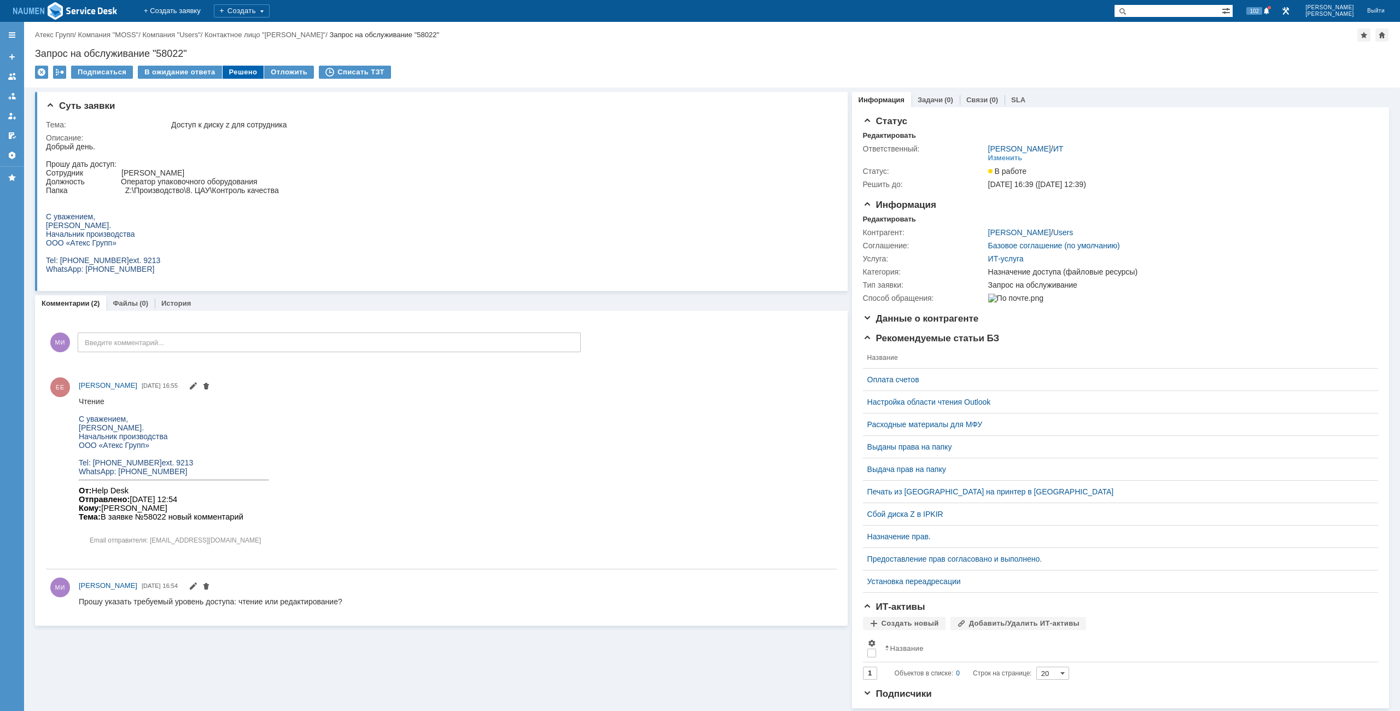
click at [242, 71] on div "Решено" at bounding box center [243, 72] width 42 height 13
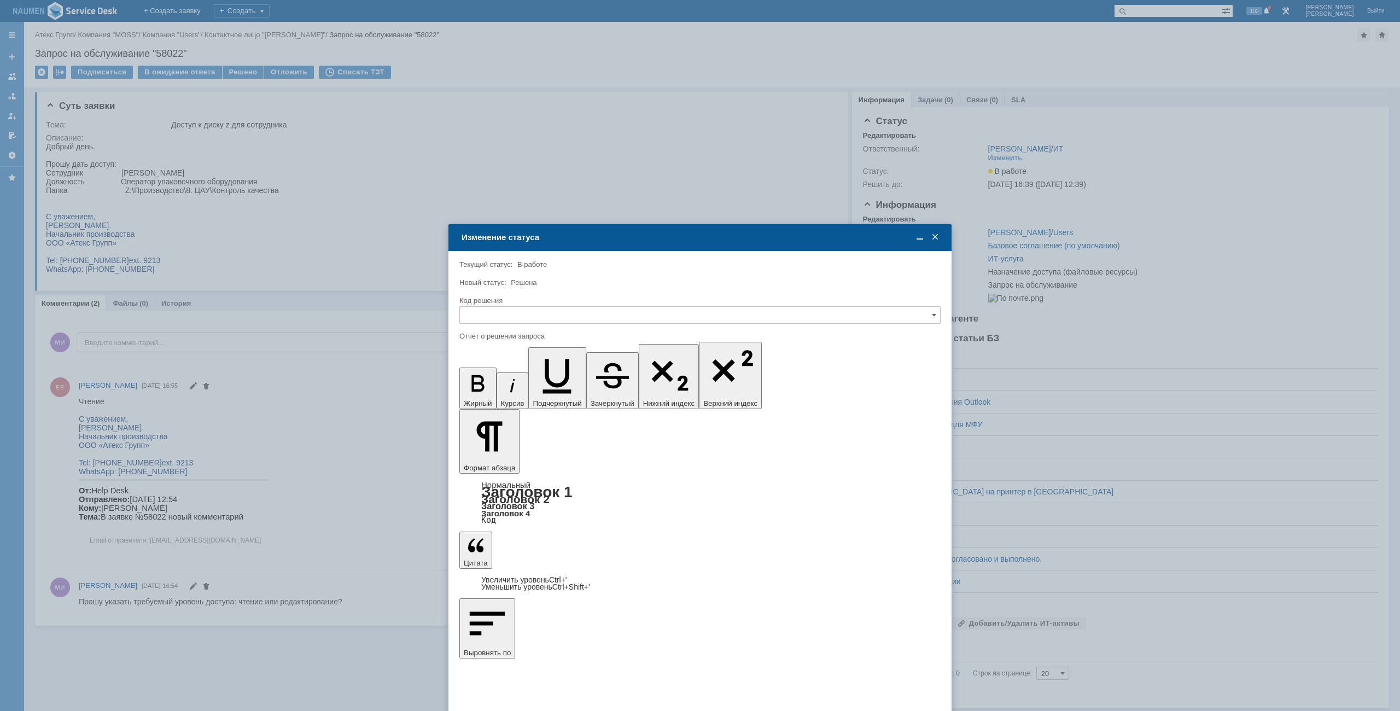
click at [735, 318] on input "text" at bounding box center [699, 314] width 481 height 17
click at [563, 382] on div "Решено" at bounding box center [700, 388] width 480 height 17
type input "Решено"
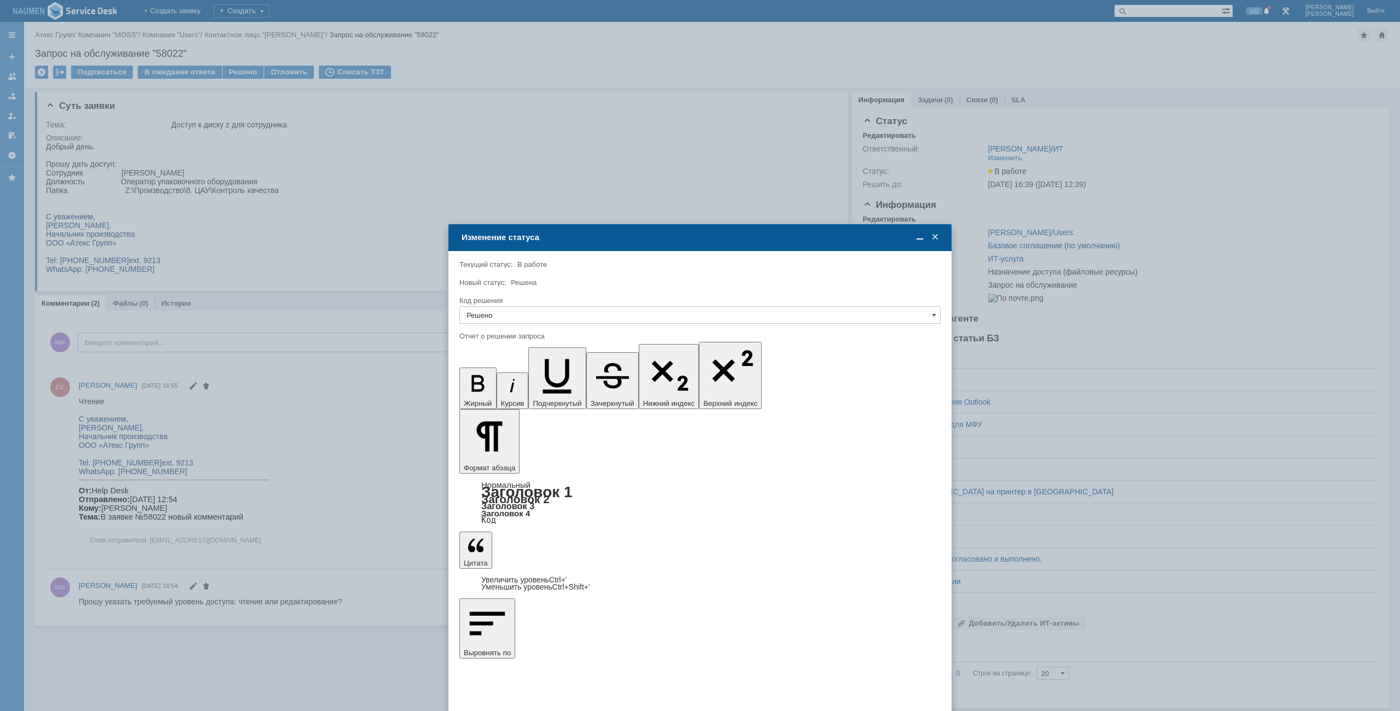
drag, startPoint x: 717, startPoint y: 3282, endPoint x: 805, endPoint y: 3299, distance: 89.7
